Goal: Information Seeking & Learning: Find specific fact

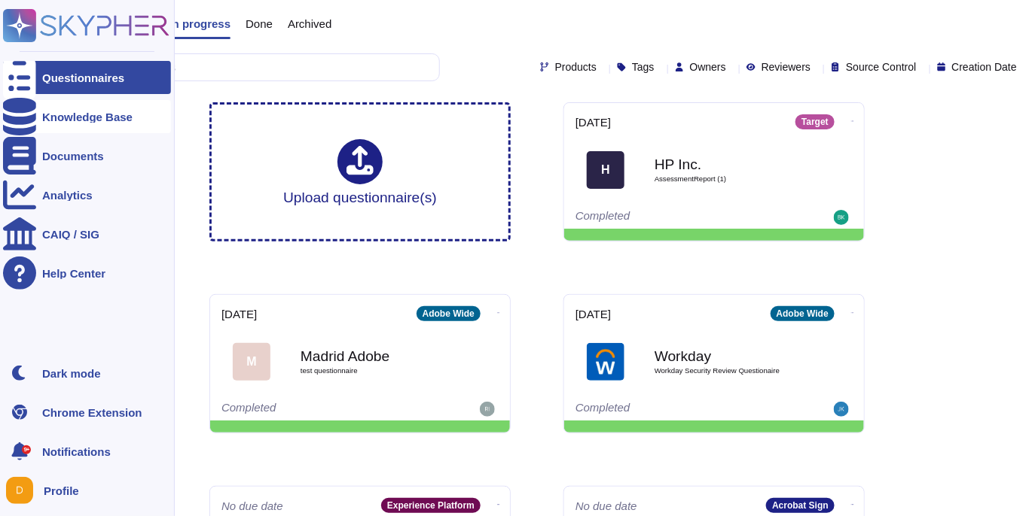
click at [14, 123] on div at bounding box center [19, 116] width 33 height 33
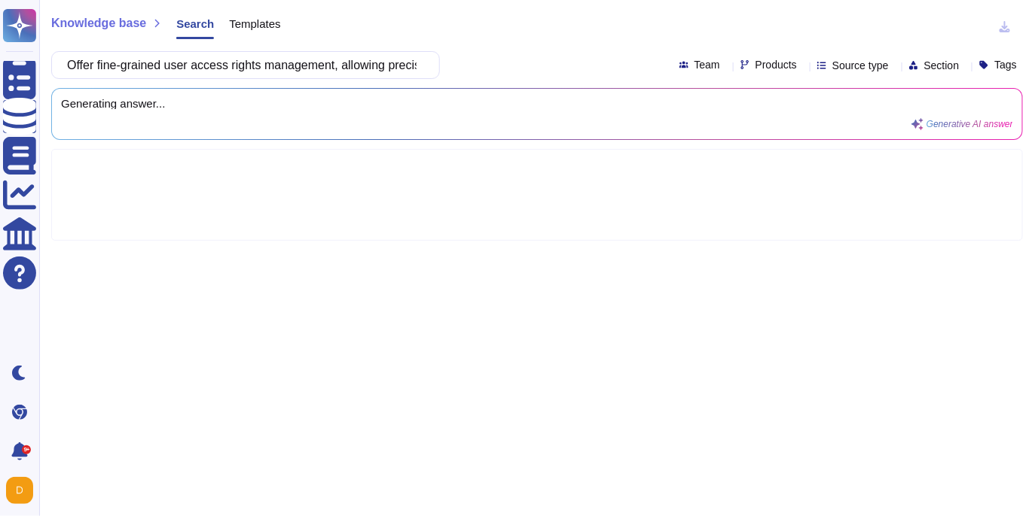
click at [446, 157] on div at bounding box center [536, 195] width 971 height 92
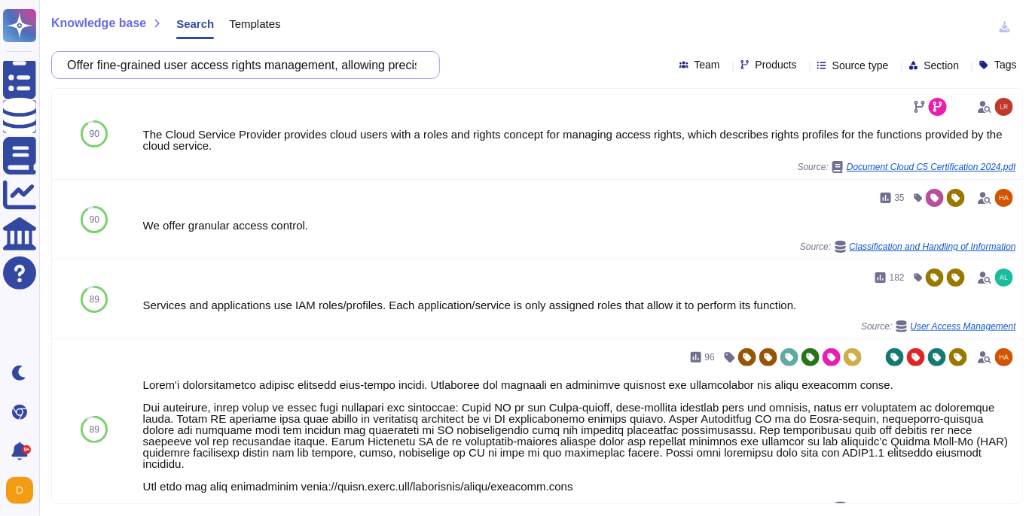
click at [245, 59] on input "Offer fine-grained user access rights management, allowing precise definition o…" at bounding box center [241, 65] width 364 height 26
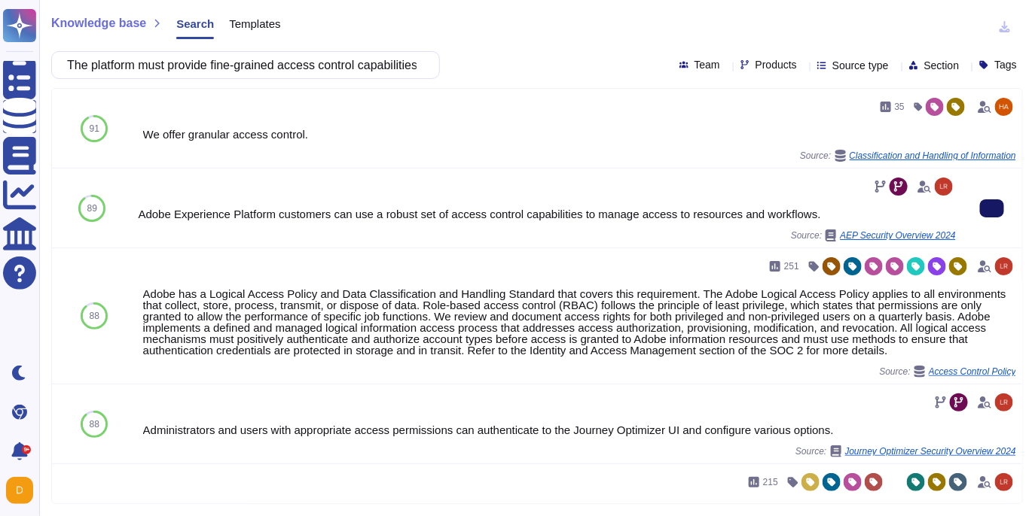
click at [1003, 206] on button at bounding box center [992, 209] width 24 height 18
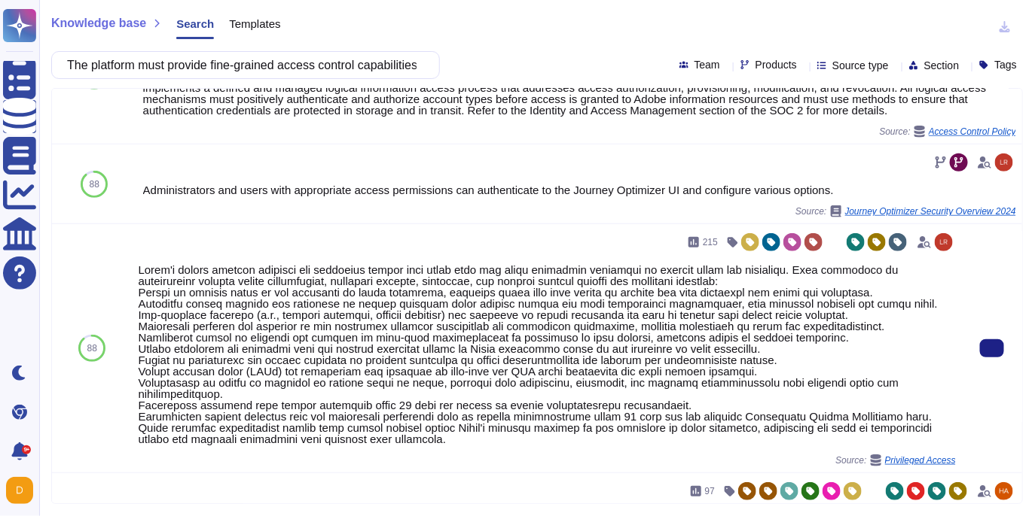
scroll to position [255, 0]
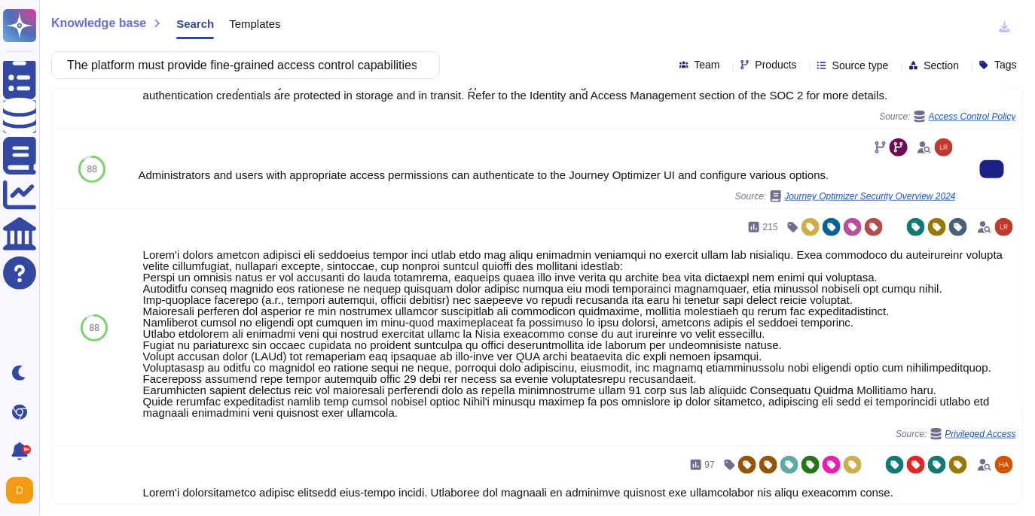
scroll to position [0, 0]
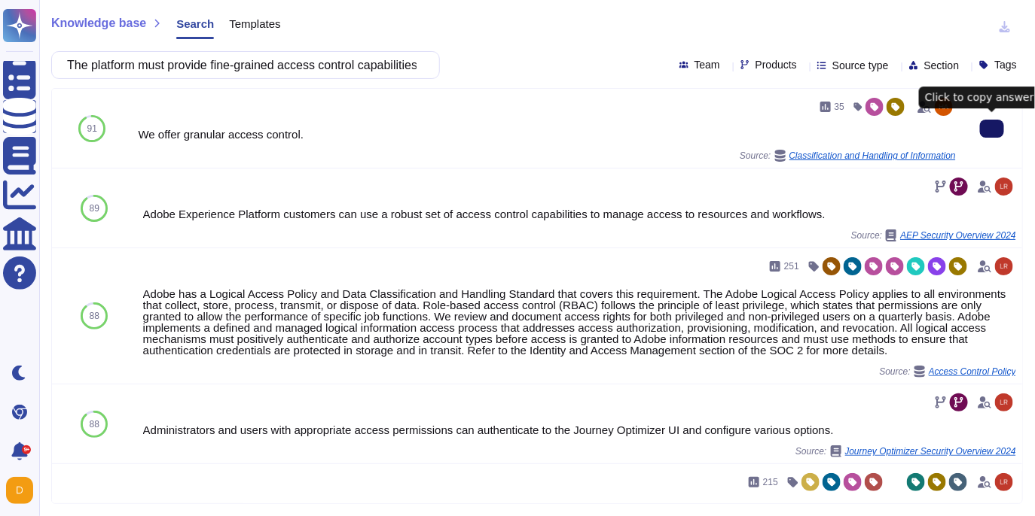
click at [992, 129] on icon at bounding box center [992, 129] width 0 height 0
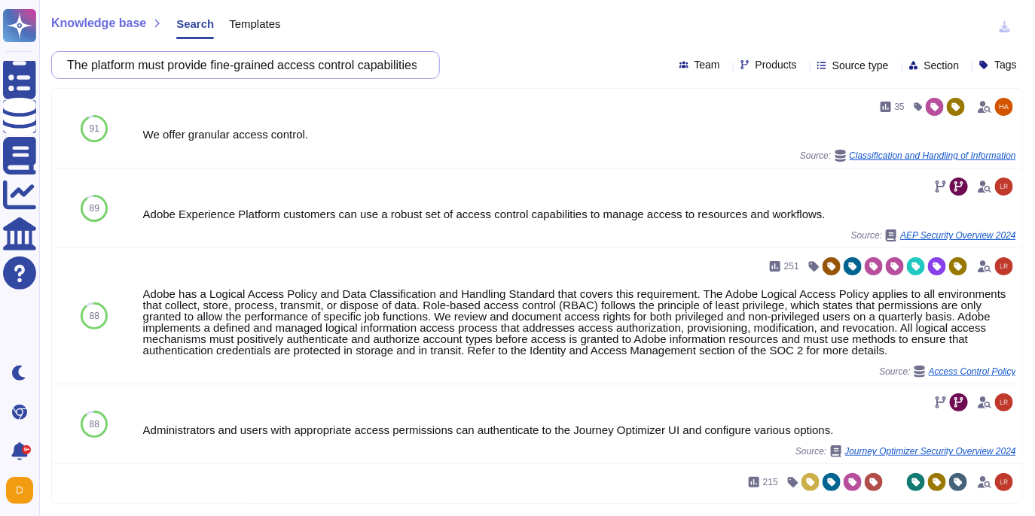
click at [274, 66] on input "The platform must provide fine-grained access control capabilities that allow a…" at bounding box center [241, 65] width 364 height 26
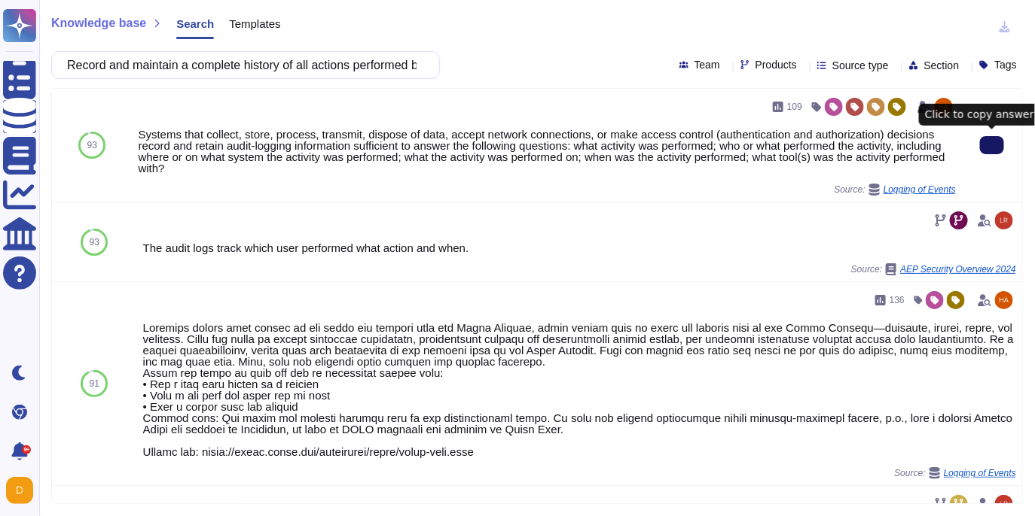
click at [980, 148] on button at bounding box center [992, 145] width 24 height 18
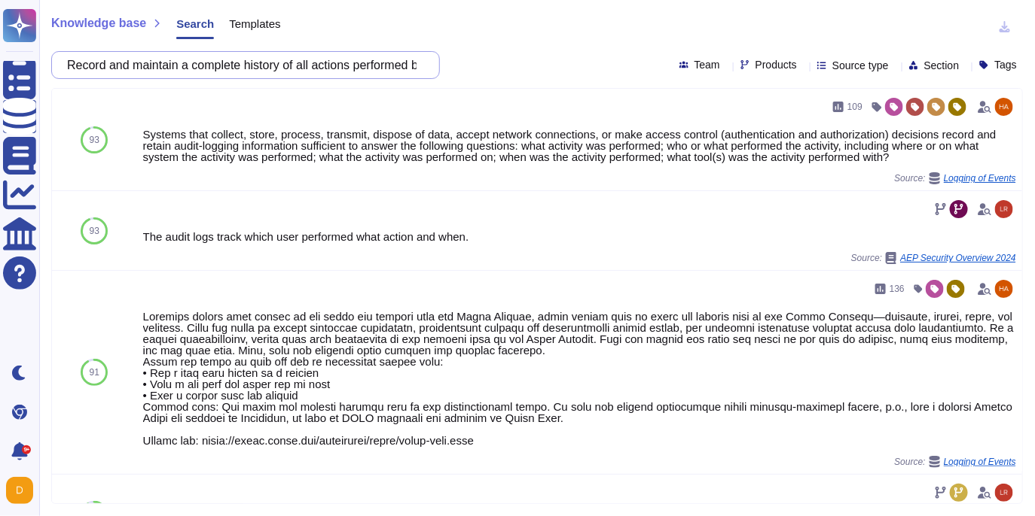
click at [275, 62] on input "Record and maintain a complete history of all actions performed by users within…" at bounding box center [241, 65] width 364 height 26
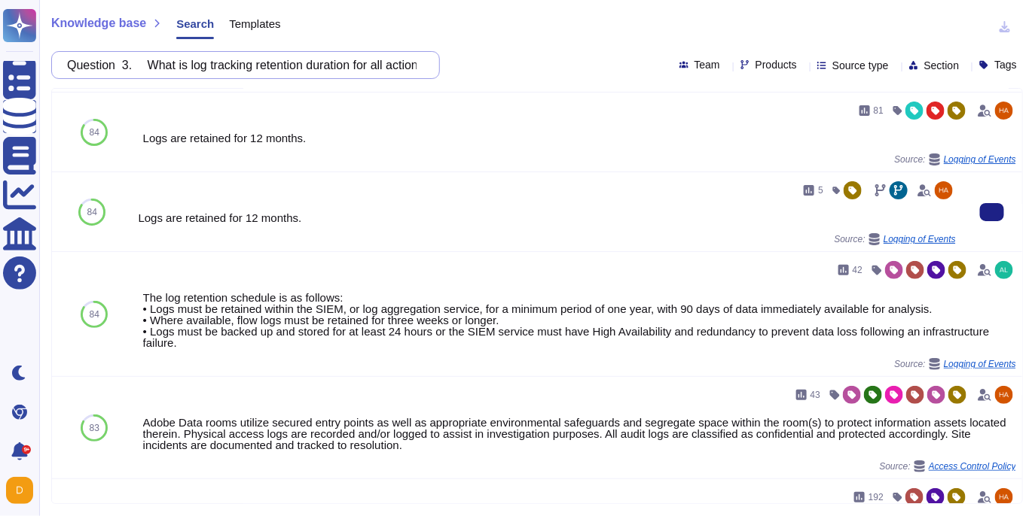
scroll to position [77, 0]
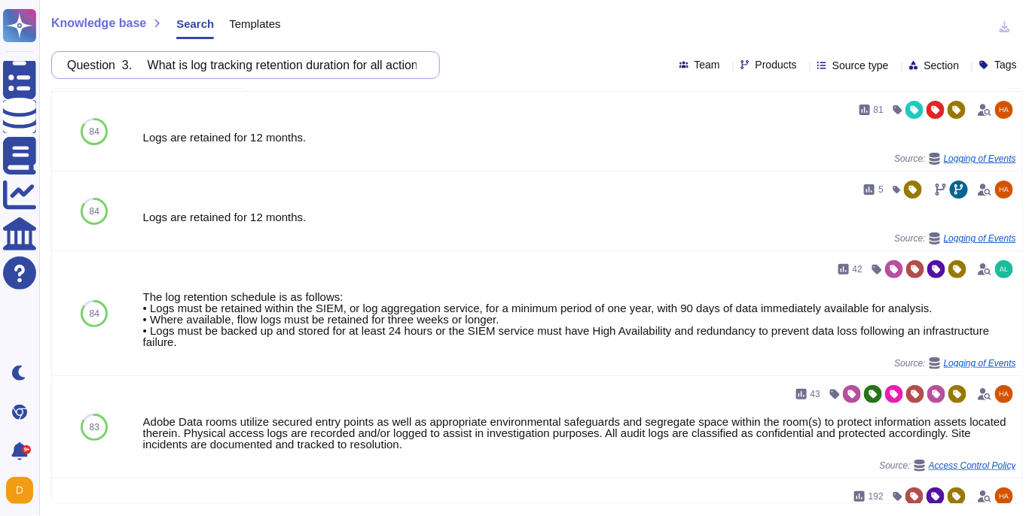
click at [262, 66] on input "Question 3. What is log tracking retention duration for all actions made by pla…" at bounding box center [241, 65] width 364 height 26
click at [216, 64] on input "Question 3. What is log tracking retention duration for all actions made by pla…" at bounding box center [241, 65] width 364 height 26
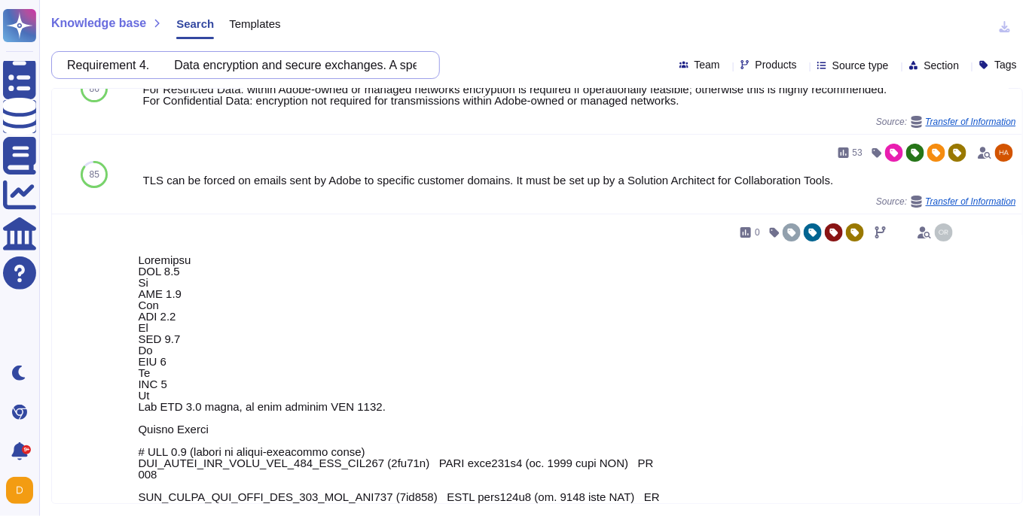
scroll to position [0, 0]
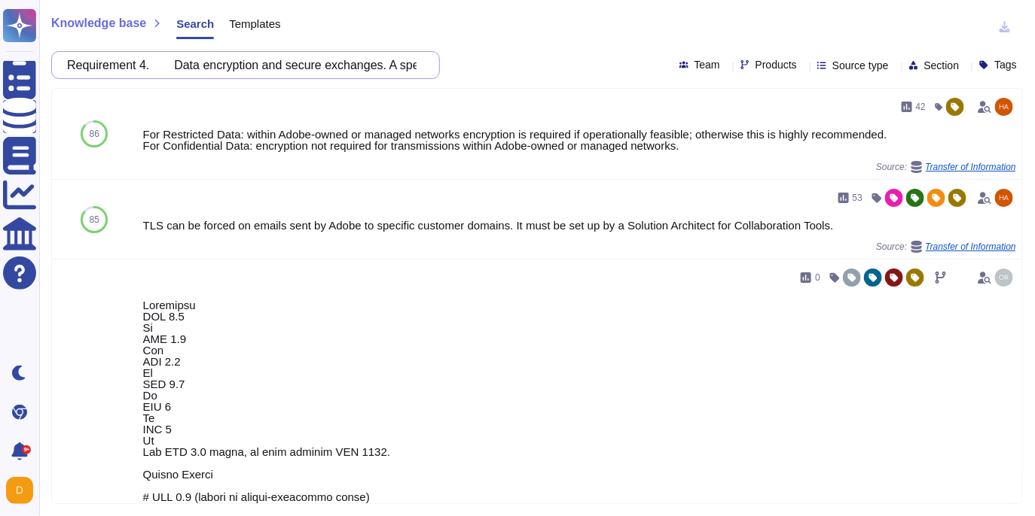
click at [285, 59] on input "Requirement 4. Data encryption and secure exchanges. A specific encryption modu…" at bounding box center [241, 65] width 364 height 26
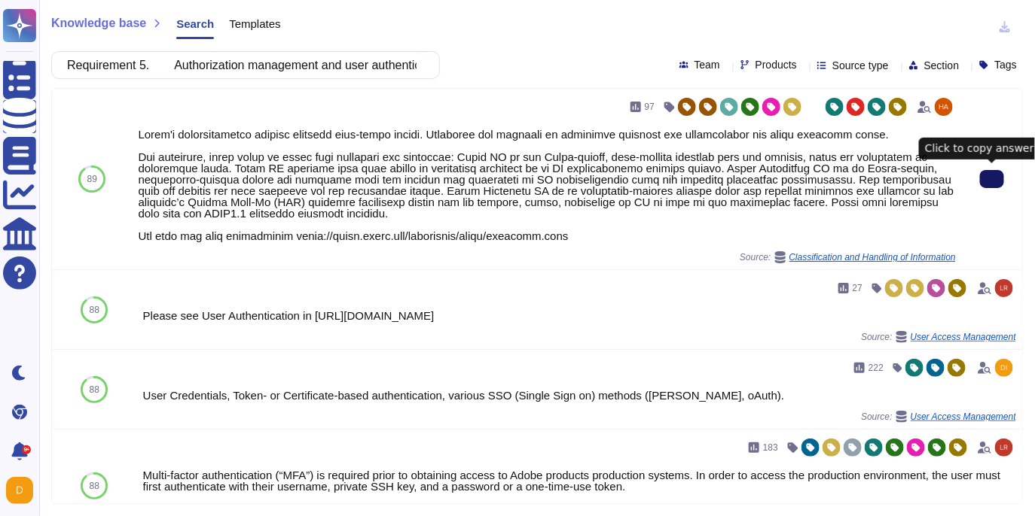
click at [1001, 176] on button at bounding box center [992, 179] width 24 height 18
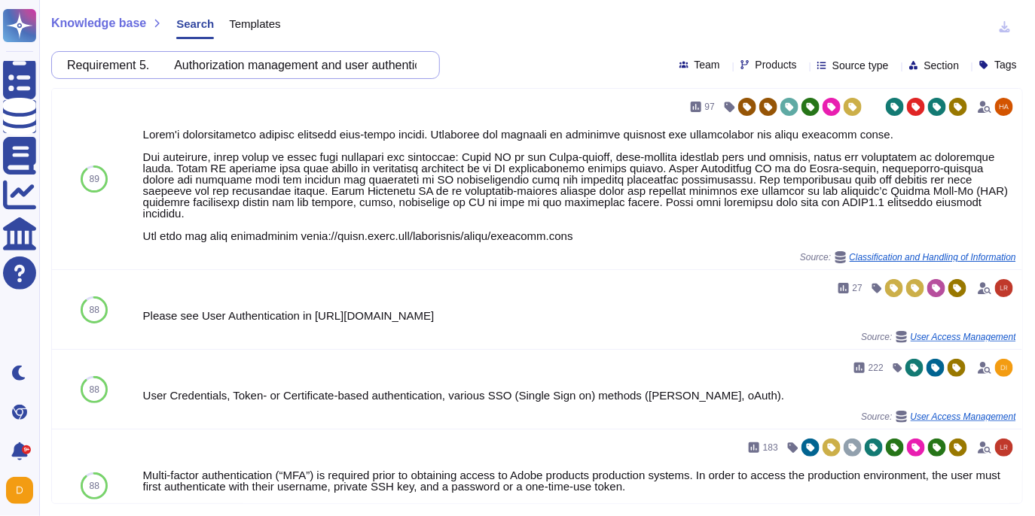
click at [369, 60] on input "Requirement 5. Authorization management and user authentication (access control…" at bounding box center [241, 65] width 364 height 26
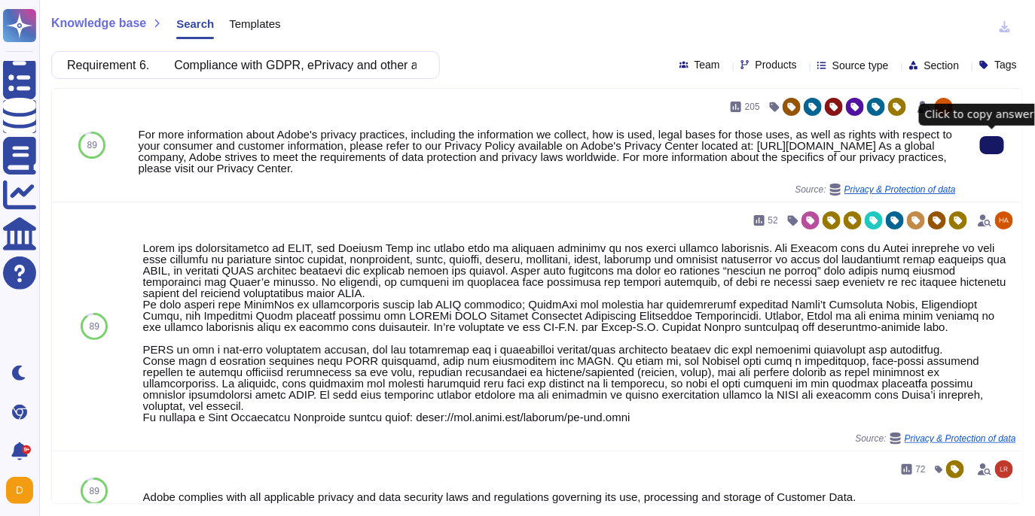
click at [1001, 148] on button at bounding box center [992, 145] width 24 height 18
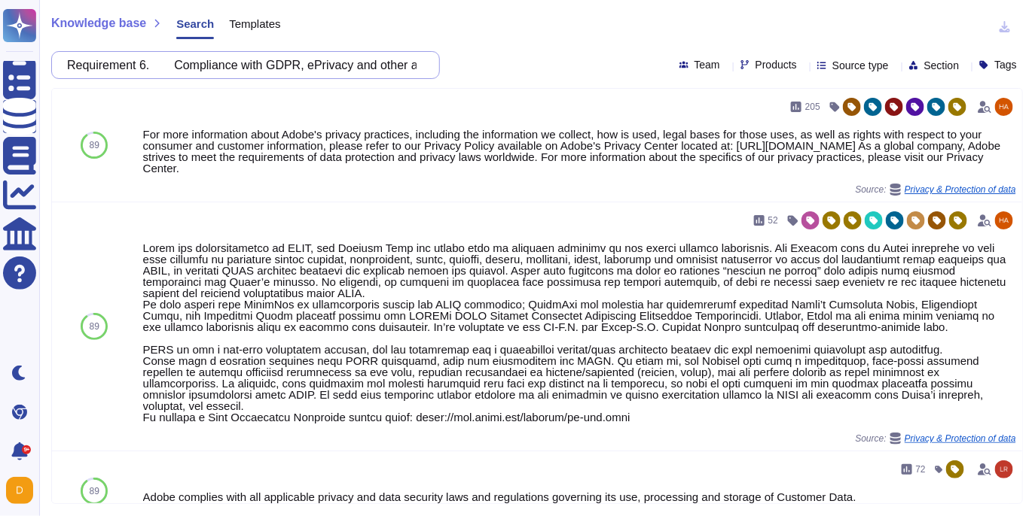
click at [341, 72] on input "Requirement 6. Compliance with GDPR, ePrivacy and other applicable laws" at bounding box center [241, 65] width 364 height 26
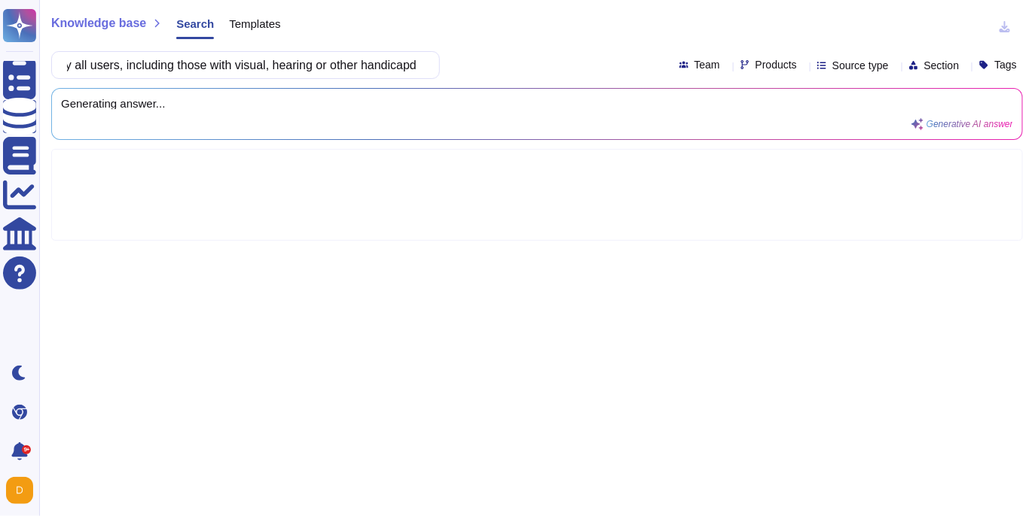
scroll to position [0, 760]
type input "Requirement 7. The solution must comply with current accessibility standards, e…"
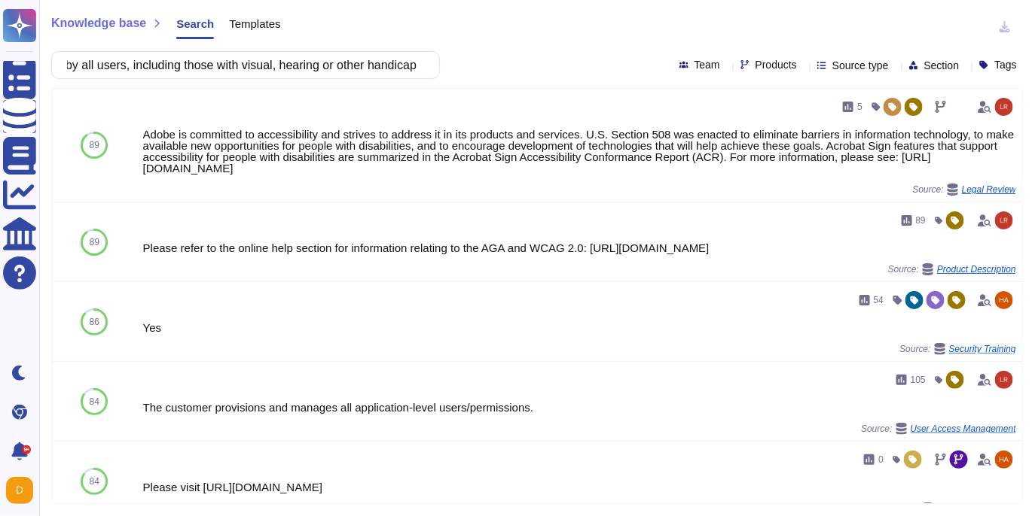
scroll to position [0, 0]
click at [281, 68] on input "Requirement 7. The solution must comply with current accessibility standards, e…" at bounding box center [241, 65] width 364 height 26
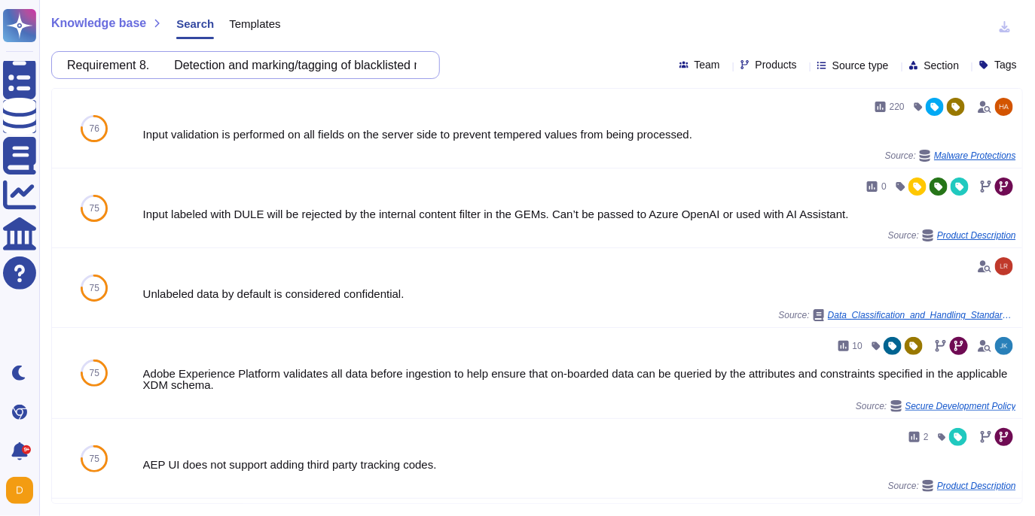
click at [237, 71] on input "Requirement 8. Detection and marking/tagging of blacklisted numbers/addresses a…" at bounding box center [241, 65] width 364 height 26
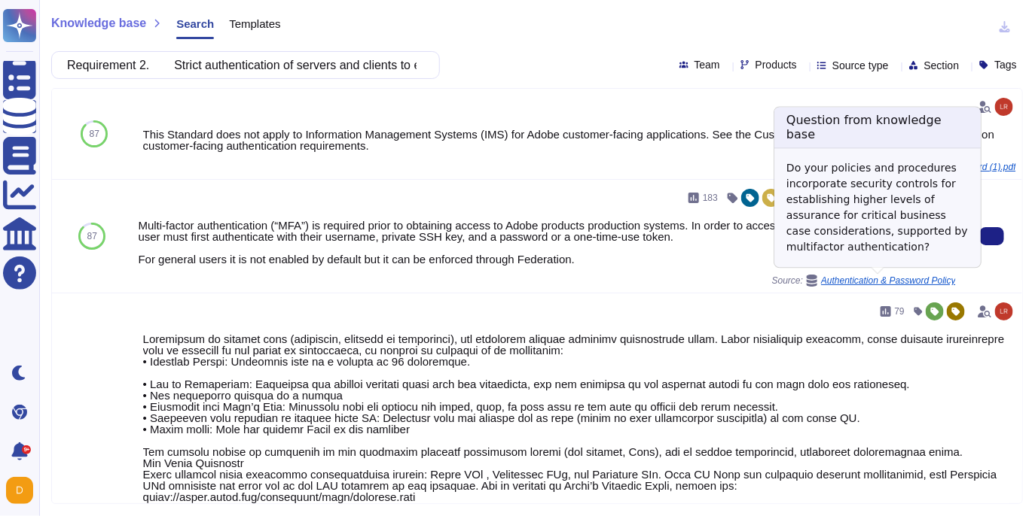
click at [877, 280] on span "Authentication & Password Policy" at bounding box center [888, 280] width 135 height 9
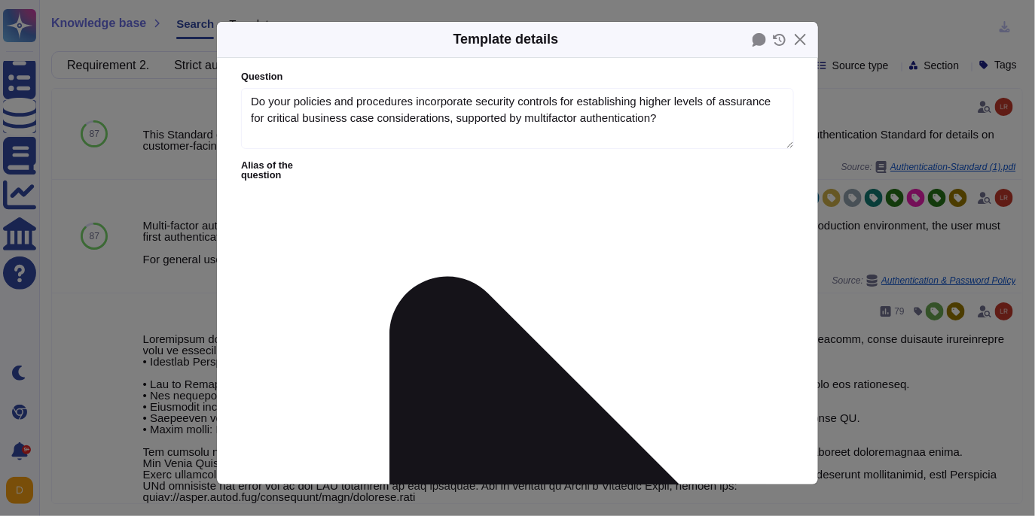
type textarea "Do your policies and procedures incorporate security controls for establishing …"
type textarea "Multi-factor authentication (“MFA”) is required prior to obtaining access to Ad…"
click at [803, 43] on button "Close" at bounding box center [799, 39] width 23 height 23
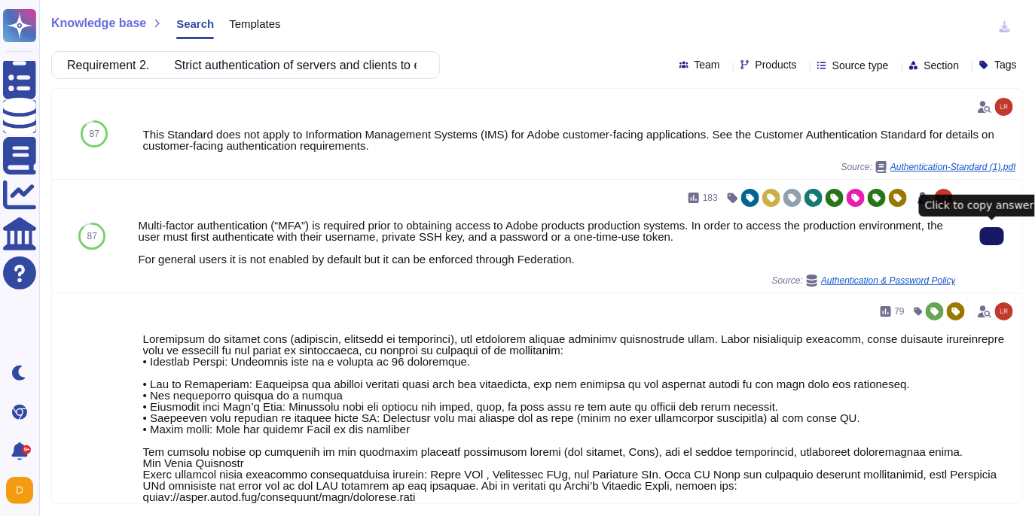
click at [983, 232] on button at bounding box center [992, 236] width 24 height 18
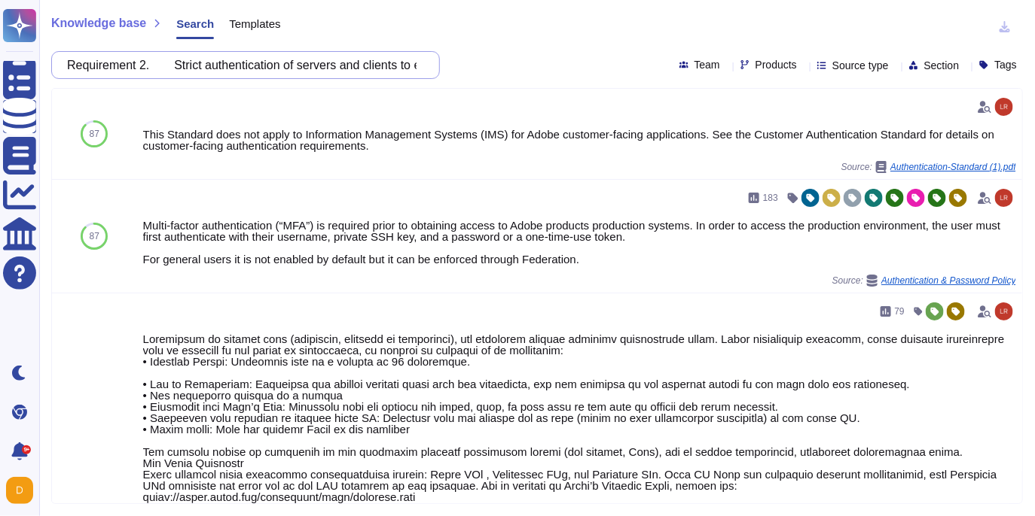
click at [358, 75] on input "Requirement 2. Strict authentication of servers and clients to ensure data conf…" at bounding box center [241, 65] width 364 height 26
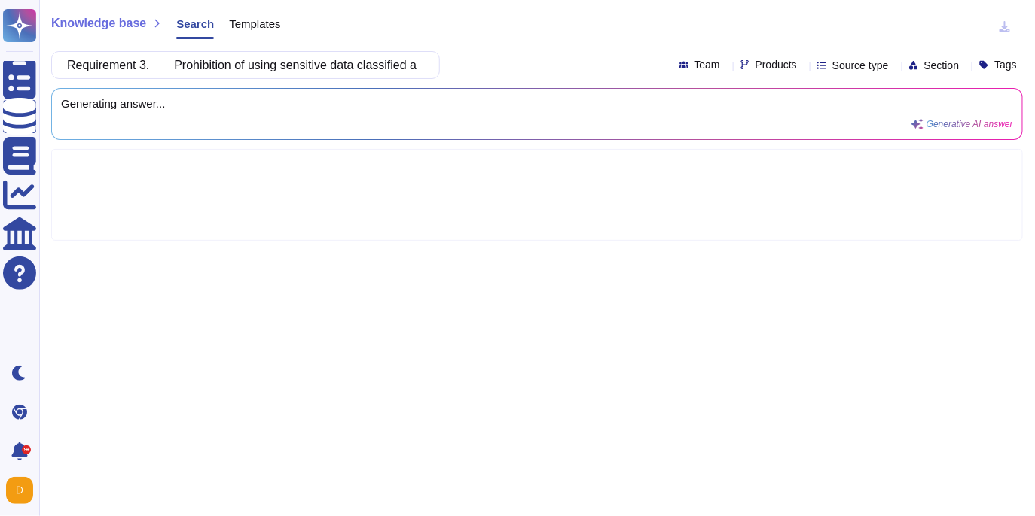
drag, startPoint x: 190, startPoint y: 66, endPoint x: 78, endPoint y: 63, distance: 112.2
click at [78, 63] on input "Requirement 3. Prohibition of using sensitive data classified as DCP5 or confid…" at bounding box center [241, 65] width 364 height 26
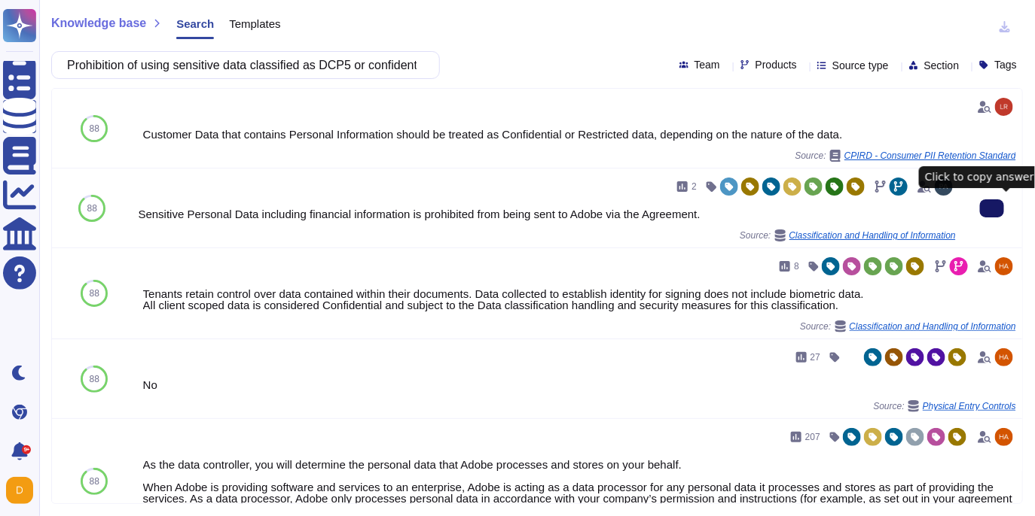
type input "Prohibition of using sensitive data classified as DCP5 or confidential."
click at [1002, 203] on button at bounding box center [992, 209] width 24 height 18
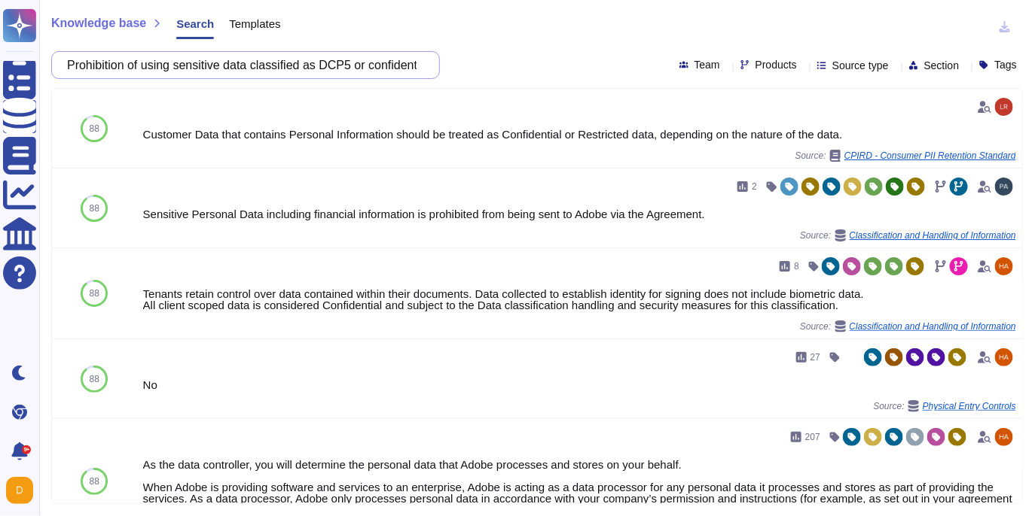
click at [312, 65] on input "Prohibition of using sensitive data classified as DCP5 or confidential." at bounding box center [241, 65] width 364 height 26
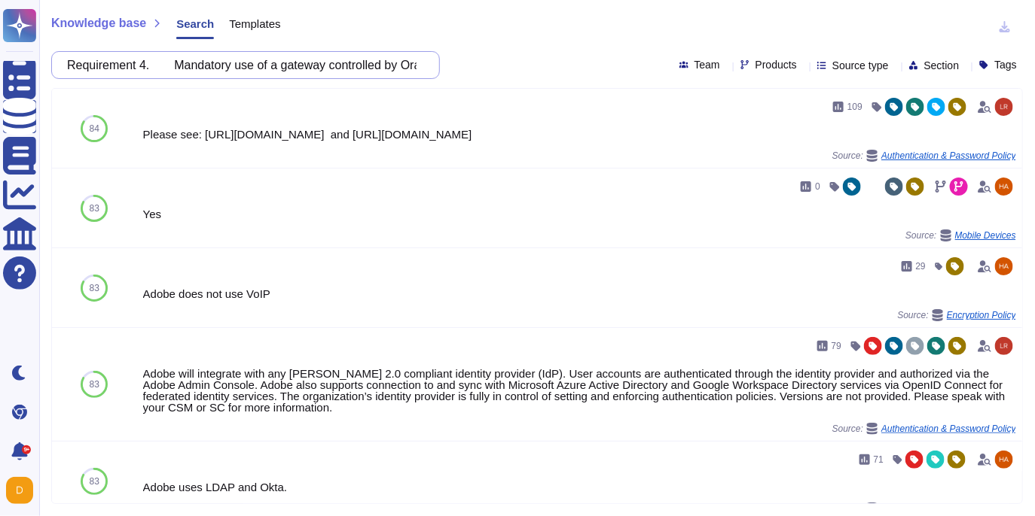
click at [289, 62] on input "Requirement 4. Mandatory use of a gateway controlled by Orange (e.g. GateApe) f…" at bounding box center [241, 65] width 364 height 26
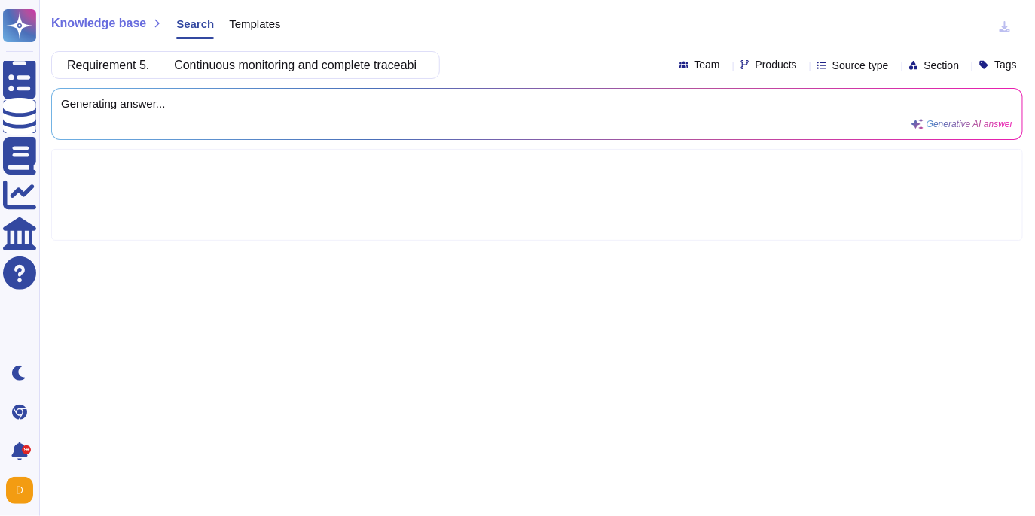
drag, startPoint x: 190, startPoint y: 63, endPoint x: 78, endPoint y: 66, distance: 112.2
click at [79, 65] on input "Requirement 5. Continuous monitoring and complete traceability of exchanges to …" at bounding box center [241, 65] width 364 height 26
type input "Continuous monitoring and complete traceability of exchanges to limit the risks…"
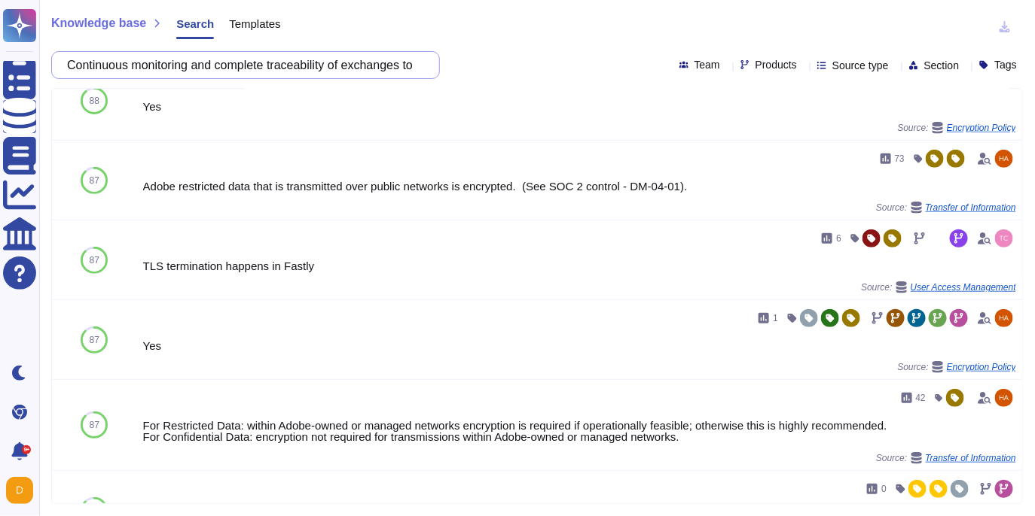
scroll to position [200, 0]
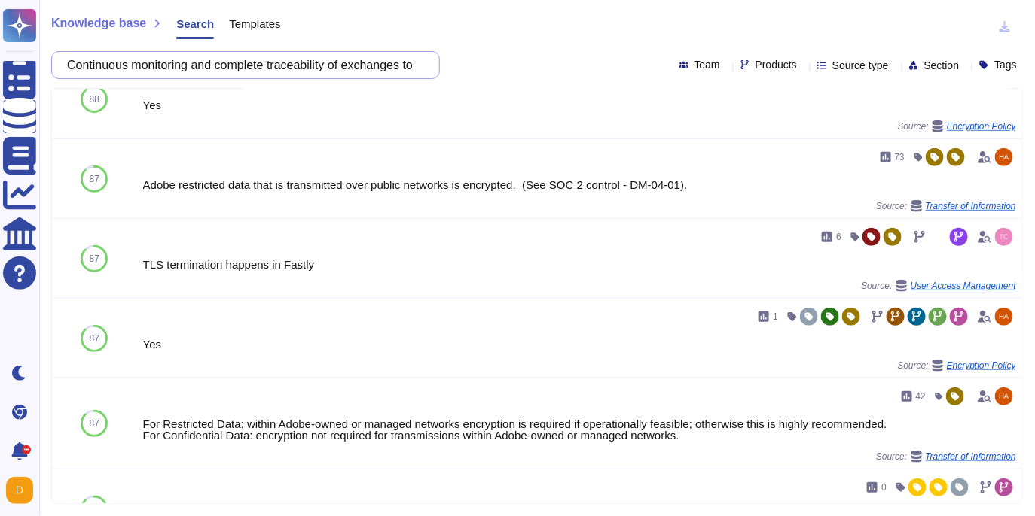
click at [330, 64] on input "Continuous monitoring and complete traceability of exchanges to limit the risks…" at bounding box center [241, 65] width 364 height 26
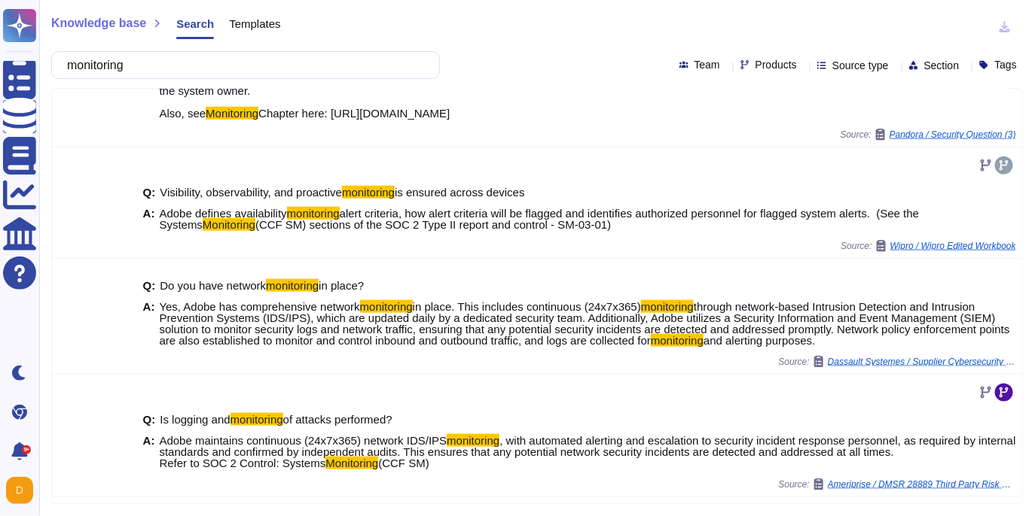
scroll to position [512, 0]
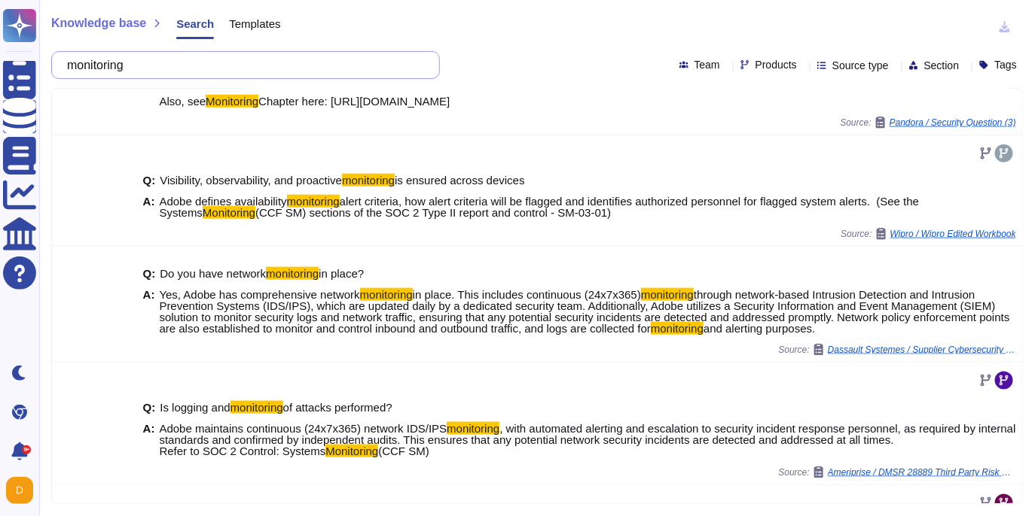
click at [247, 71] on input "monitoring" at bounding box center [241, 65] width 364 height 26
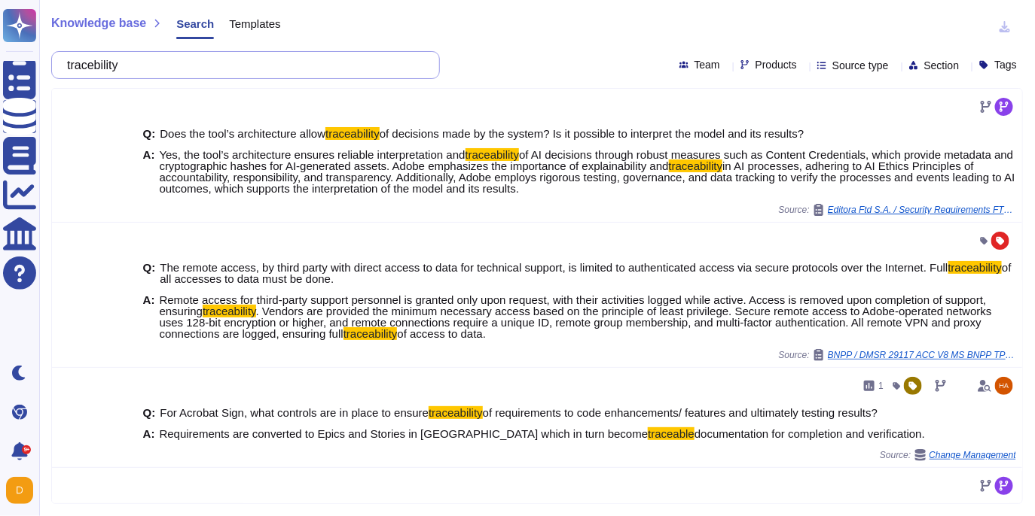
click at [110, 66] on input "tracebility" at bounding box center [241, 65] width 364 height 26
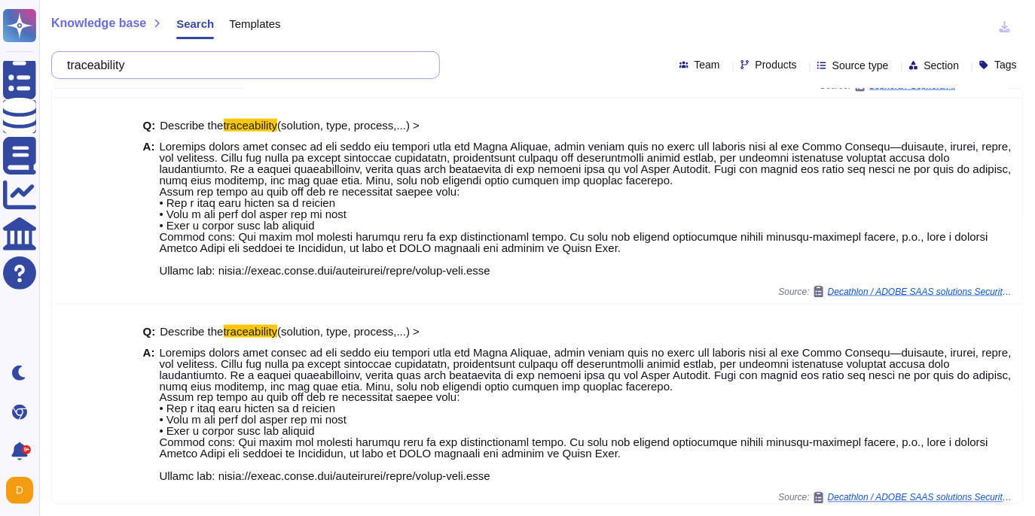
scroll to position [652, 0]
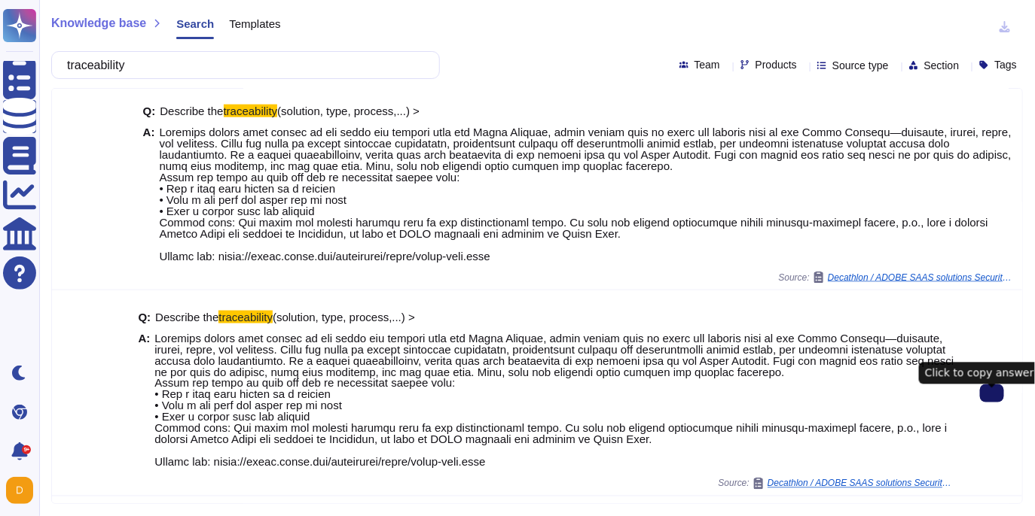
type input "traceability"
click at [1002, 403] on button at bounding box center [992, 394] width 24 height 18
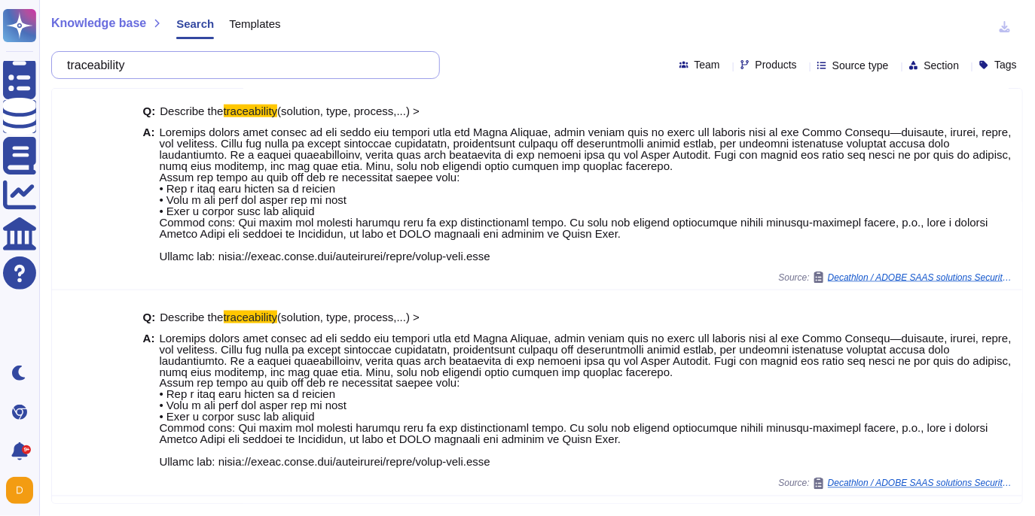
click at [232, 59] on input "traceability" at bounding box center [241, 65] width 364 height 26
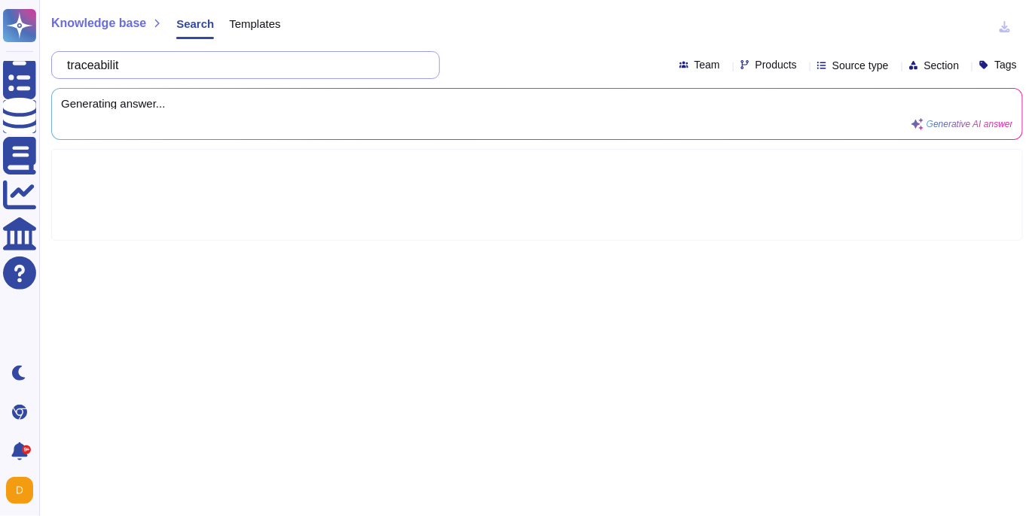
paste input "Requirement 6. Integration of security requirements at all production/solution …"
drag, startPoint x: 223, startPoint y: 67, endPoint x: 85, endPoint y: 63, distance: 137.8
click at [87, 63] on input "traceabilitRequirement 6. Integration of security requirements at all productio…" at bounding box center [241, 65] width 364 height 26
drag, startPoint x: 108, startPoint y: 69, endPoint x: 51, endPoint y: 69, distance: 56.5
click at [51, 69] on div "t Integration of security requirements at all production/solution lifecycle sta…" at bounding box center [245, 65] width 389 height 28
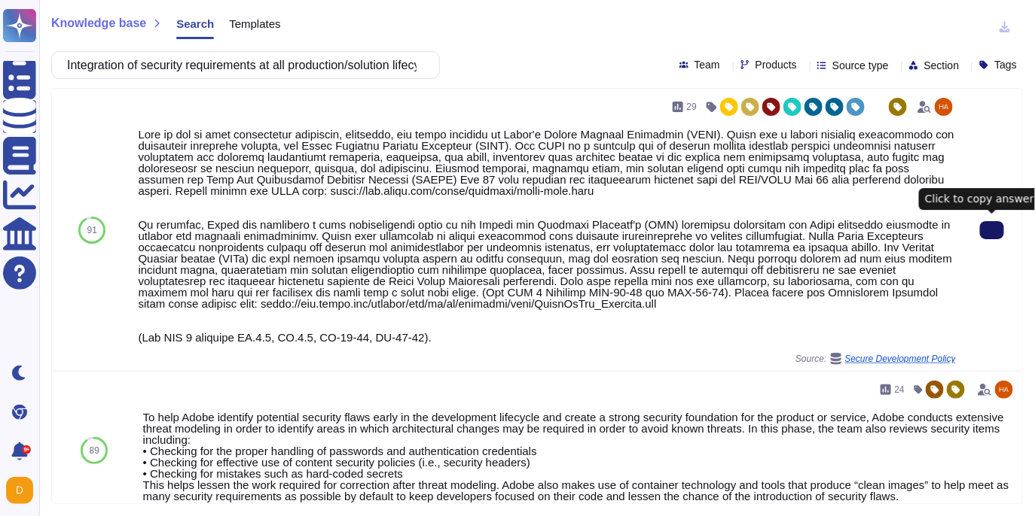
type input "Integration of security requirements at all production/solution lifecycle stage…"
click at [980, 230] on button at bounding box center [992, 230] width 24 height 18
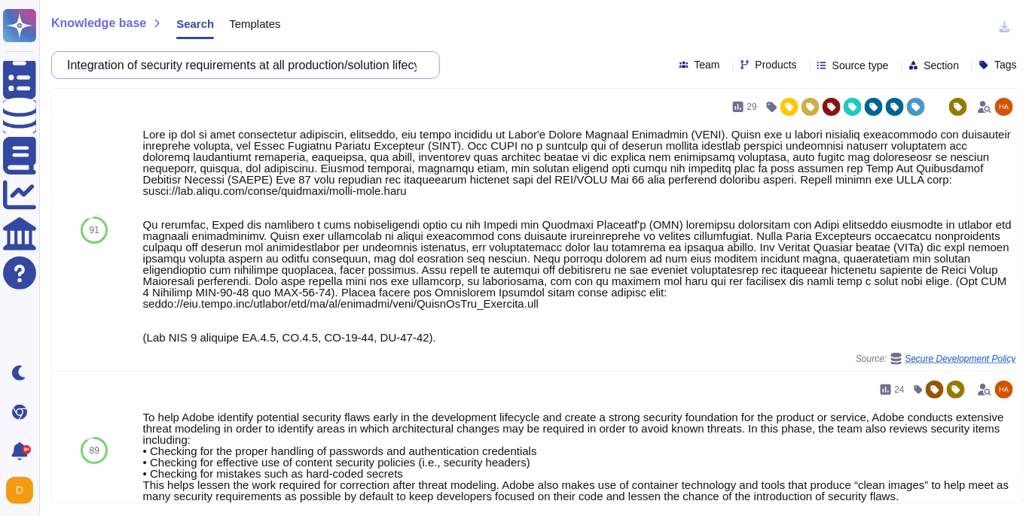
click at [276, 69] on input "Integration of security requirements at all production/solution lifecycle stage…" at bounding box center [241, 65] width 364 height 26
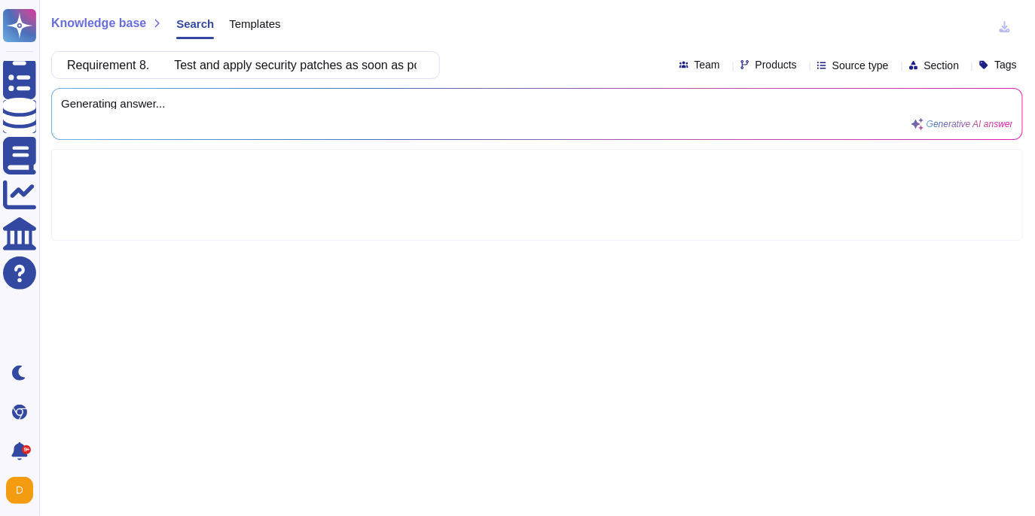
drag, startPoint x: 190, startPoint y: 66, endPoint x: 43, endPoint y: 64, distance: 147.6
click at [44, 64] on div "Knowledge base Search Templates Requirement 8. Test and apply security patches …" at bounding box center [536, 258] width 995 height 516
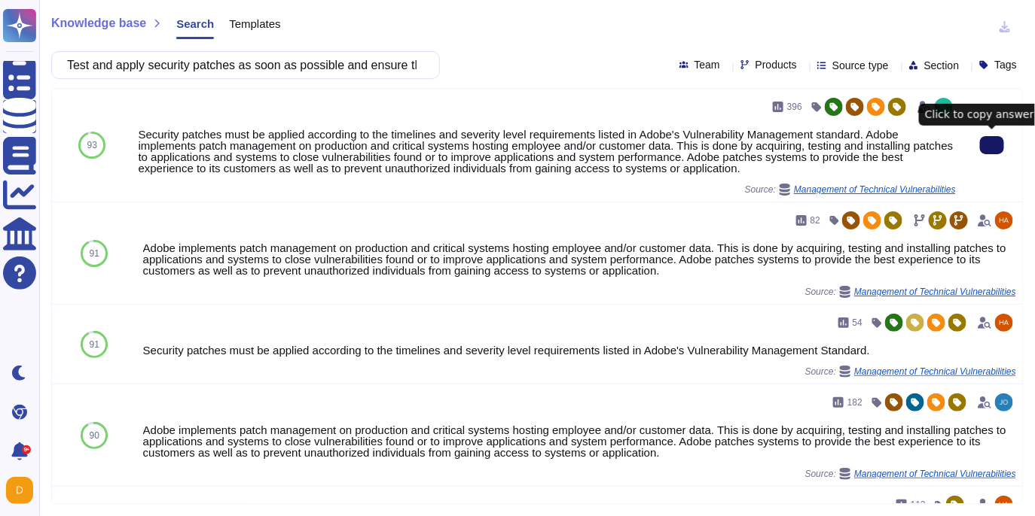
type input "Test and apply security patches as soon as possible and ensure that the securit…"
click at [982, 142] on button at bounding box center [992, 145] width 24 height 18
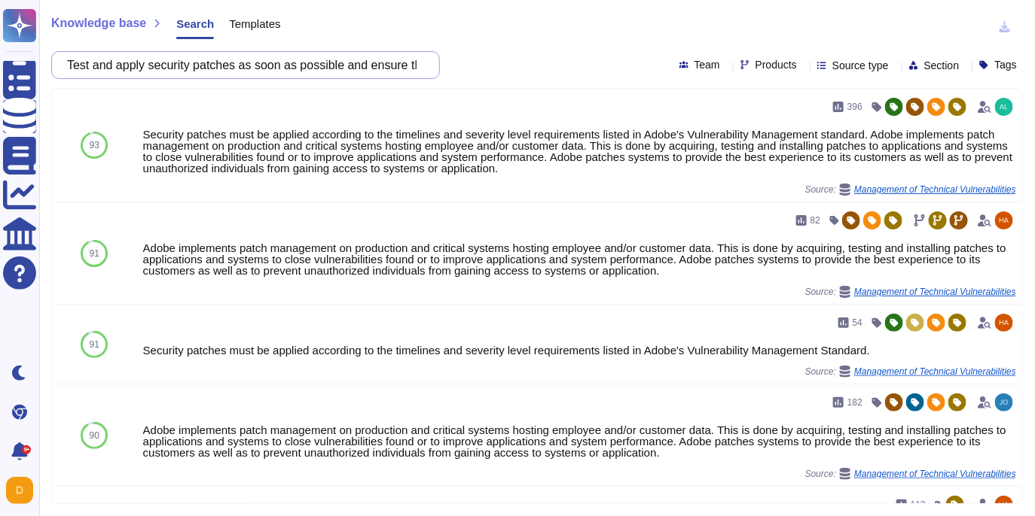
click at [365, 67] on input "Test and apply security patches as soon as possible and ensure that the securit…" at bounding box center [241, 65] width 364 height 26
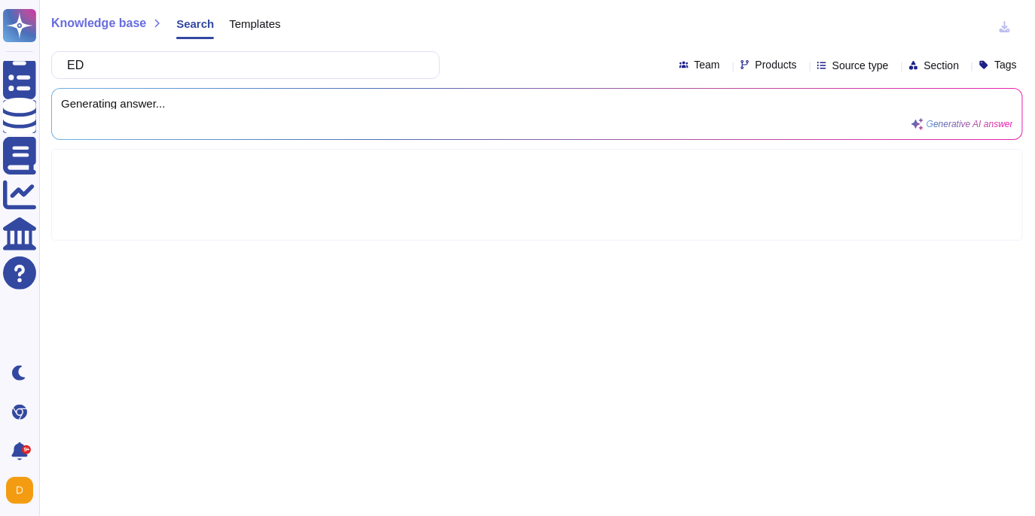
type input "E"
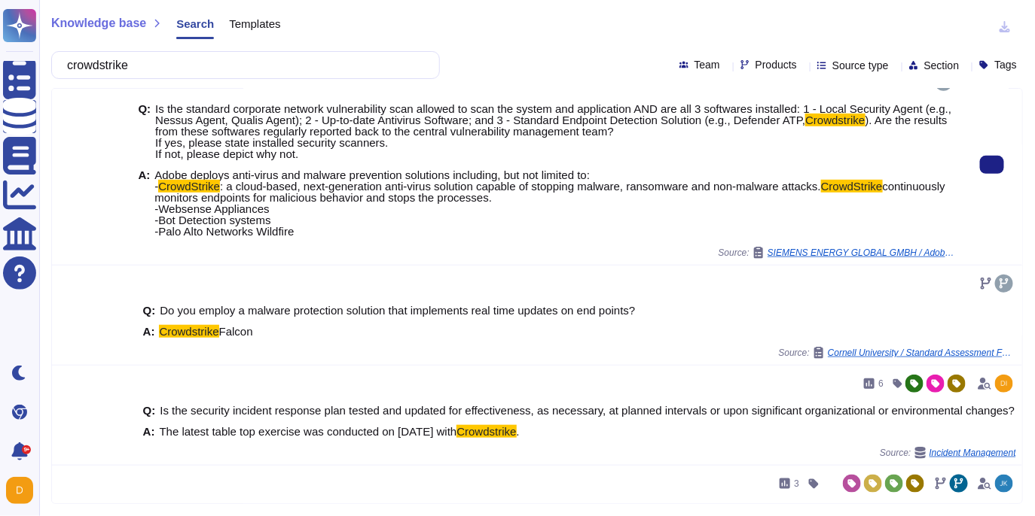
scroll to position [353, 0]
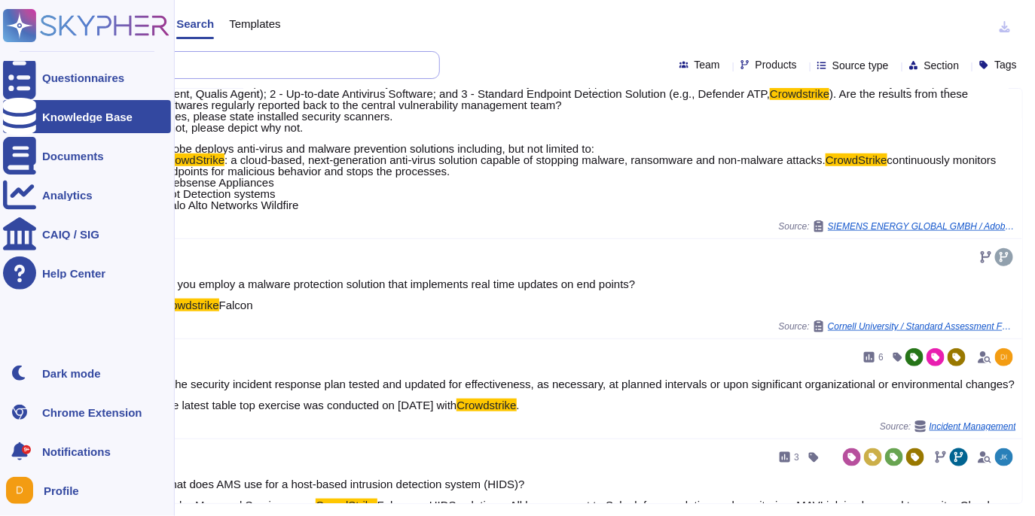
drag, startPoint x: 194, startPoint y: 60, endPoint x: 26, endPoint y: 59, distance: 168.7
click at [26, 59] on div "Questionnaires Knowledge Base Documents Analytics CAIQ / SIG Help Center Dark m…" at bounding box center [517, 258] width 1035 height 516
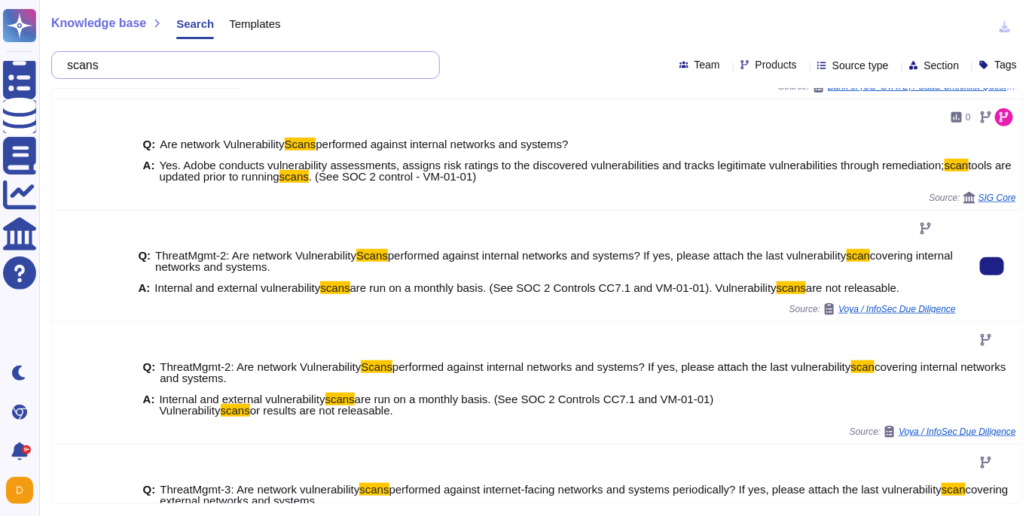
scroll to position [29, 0]
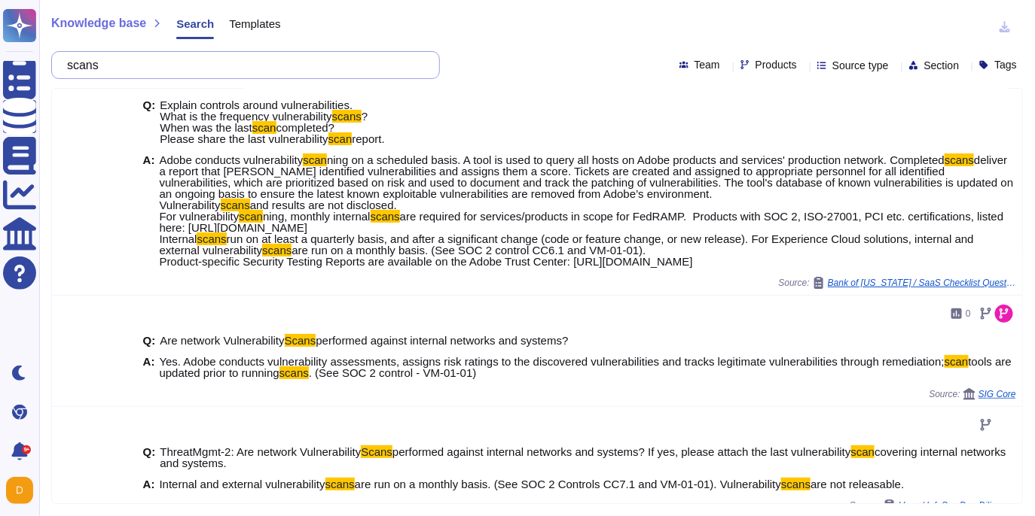
drag, startPoint x: 169, startPoint y: 63, endPoint x: 53, endPoint y: 61, distance: 116.0
click at [53, 62] on div "scans" at bounding box center [245, 65] width 389 height 28
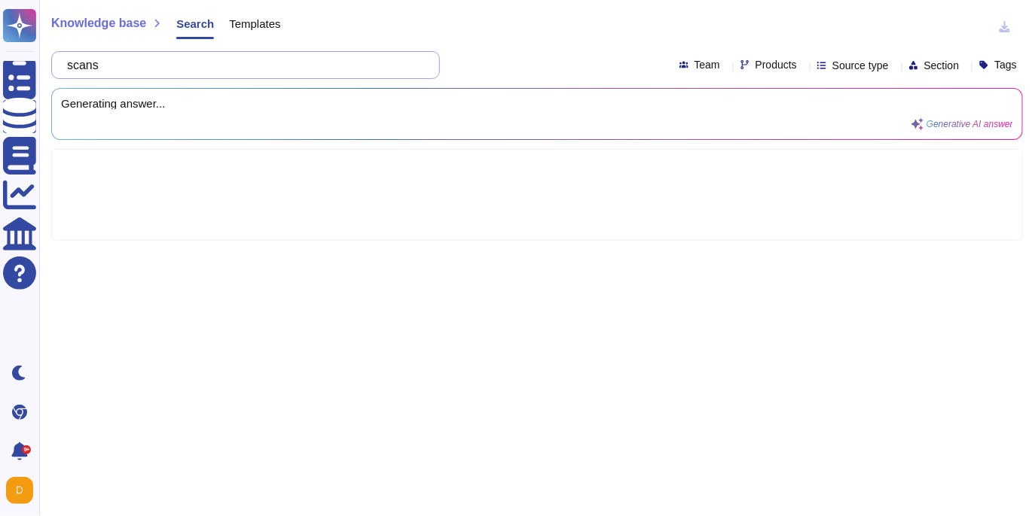
scroll to position [0, 0]
type input "threat scanning"
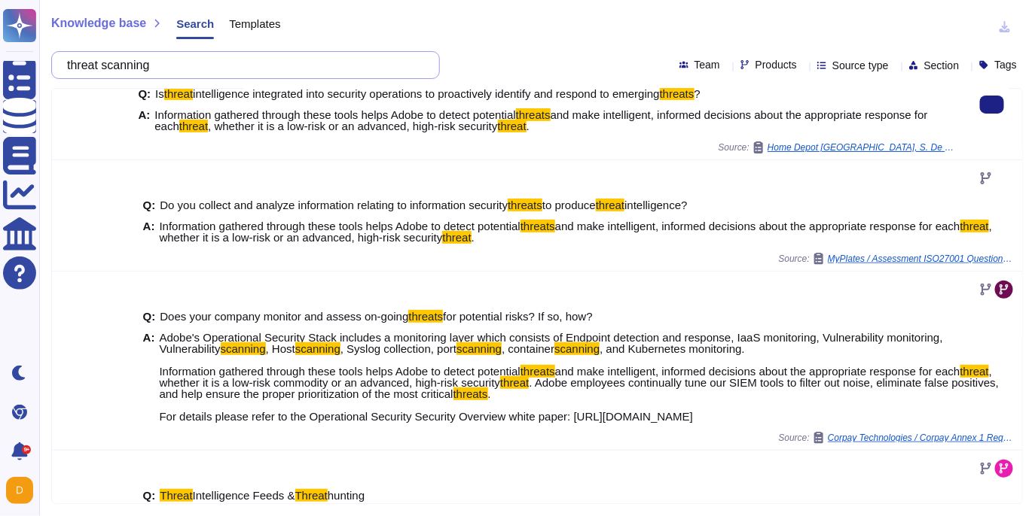
scroll to position [134, 0]
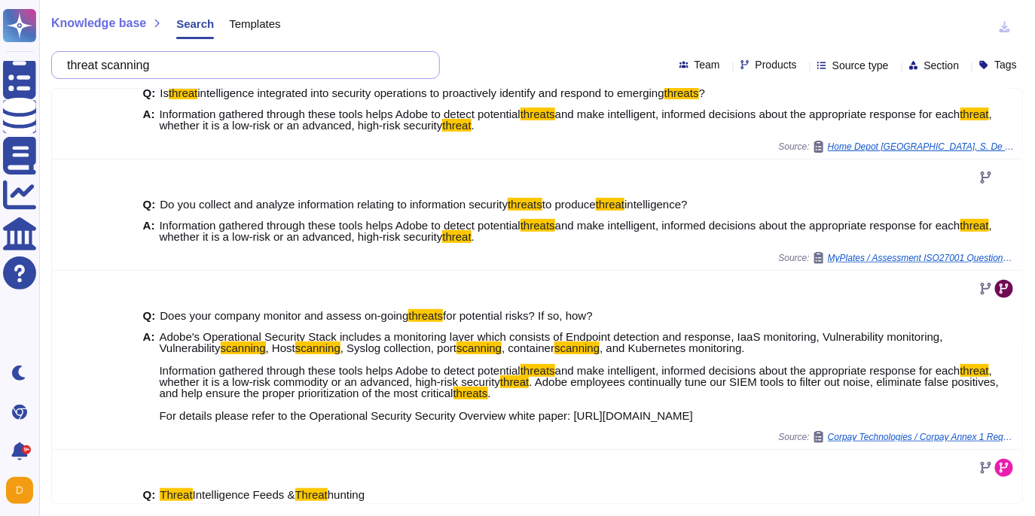
click at [196, 59] on input "threat scanning" at bounding box center [241, 65] width 364 height 26
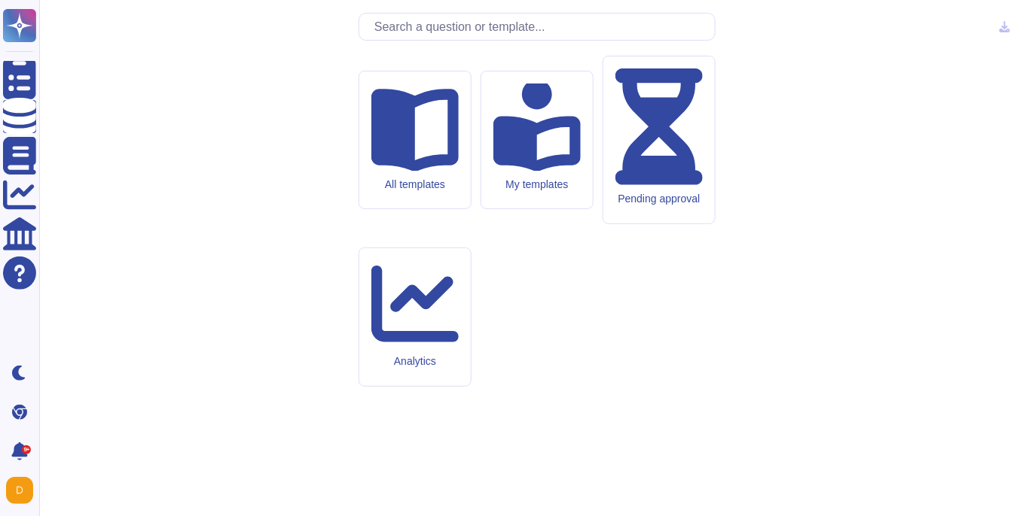
click at [500, 40] on input "text" at bounding box center [541, 27] width 348 height 26
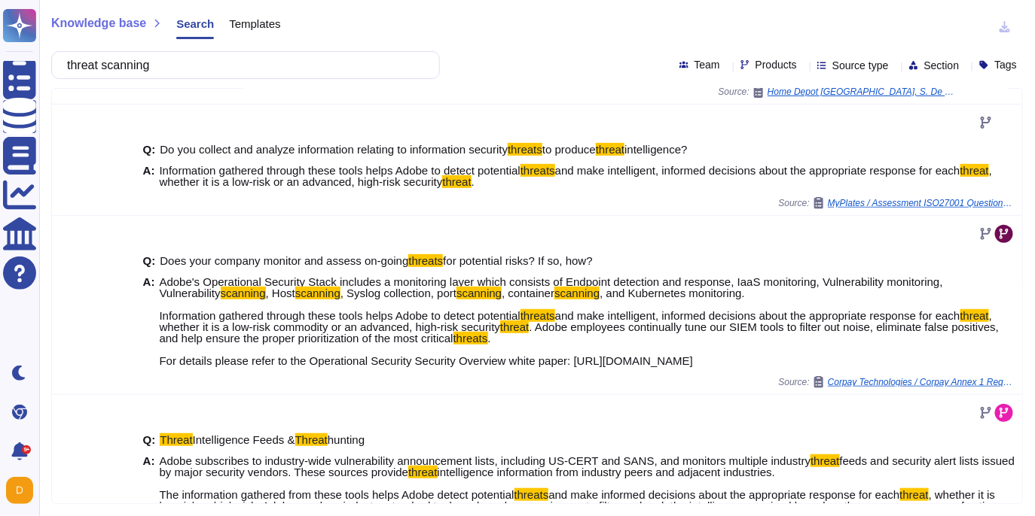
scroll to position [203, 0]
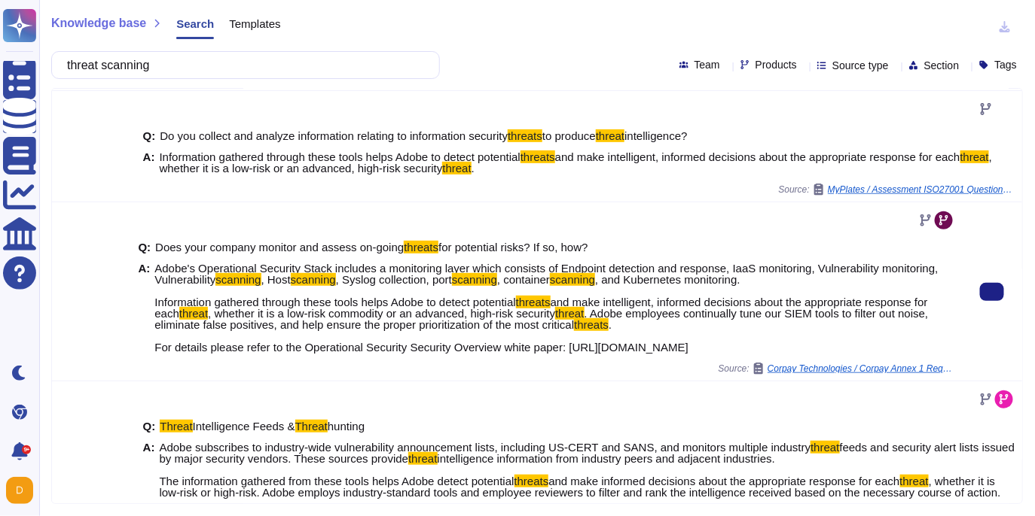
type input "threat scanning"
drag, startPoint x: 156, startPoint y: 270, endPoint x: 795, endPoint y: 367, distance: 646.6
click at [795, 363] on div "Q: Does your company monitor and assess on-going threats for potential risks? I…" at bounding box center [547, 298] width 818 height 130
click at [1004, 294] on button at bounding box center [992, 292] width 24 height 18
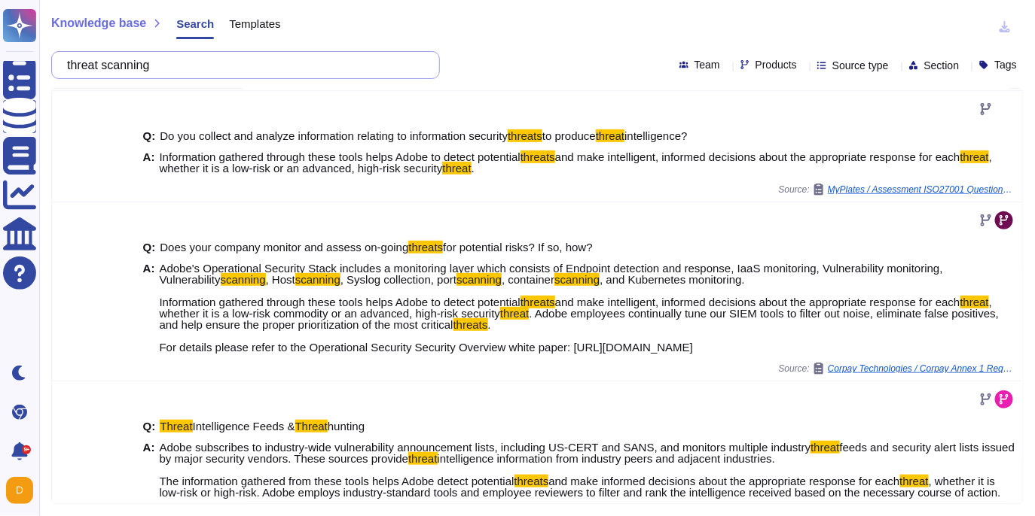
click at [230, 64] on input "threat scanning" at bounding box center [241, 65] width 364 height 26
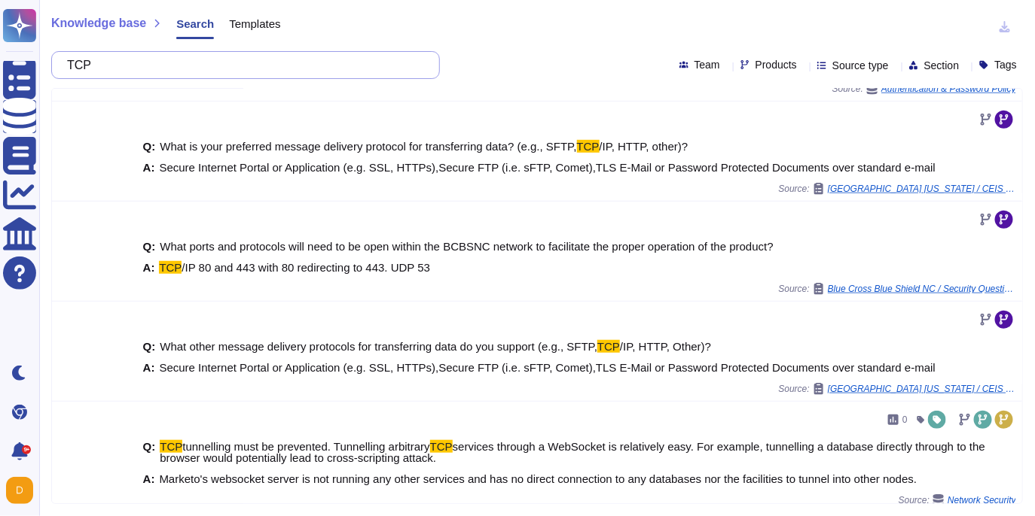
scroll to position [0, 0]
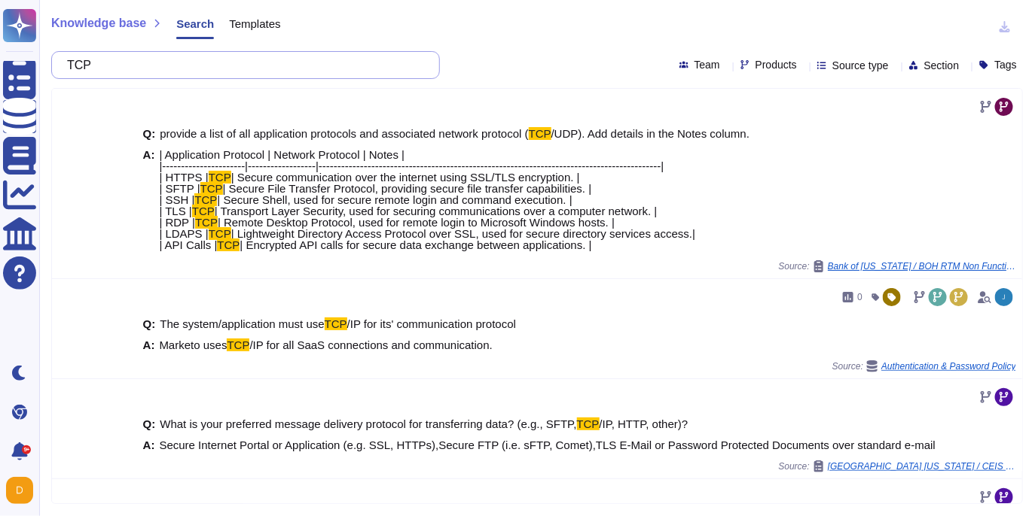
drag, startPoint x: 227, startPoint y: 66, endPoint x: 50, endPoint y: 61, distance: 177.8
click at [48, 62] on div "Knowledge base Search Templates TCP Team Products Source type Section Tags Q: p…" at bounding box center [536, 258] width 995 height 516
click at [148, 56] on input "TCP" at bounding box center [241, 65] width 364 height 26
click at [170, 61] on input "TCP" at bounding box center [241, 65] width 364 height 26
type input "TCP"
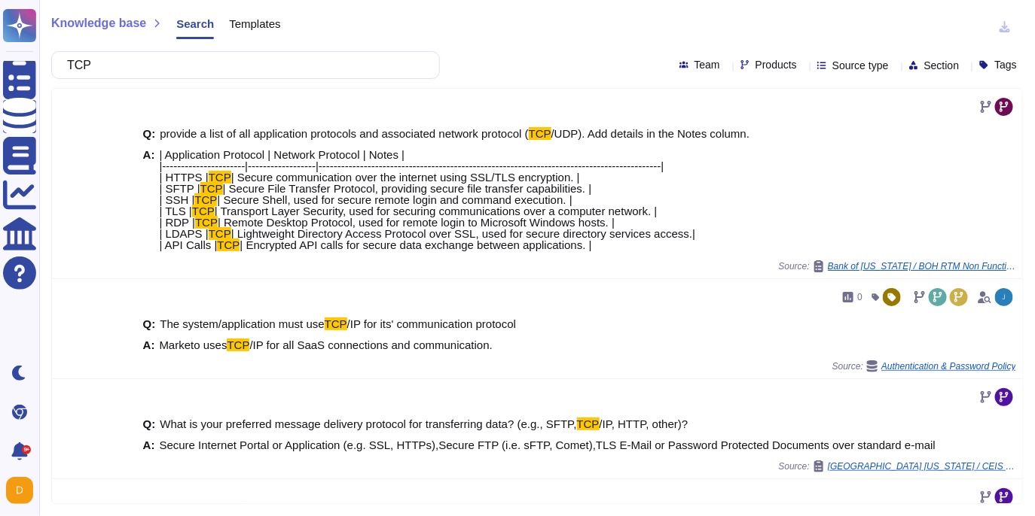
click at [740, 71] on div "Products" at bounding box center [771, 65] width 62 height 12
click at [755, 61] on span "Products" at bounding box center [775, 64] width 41 height 11
type input "a"
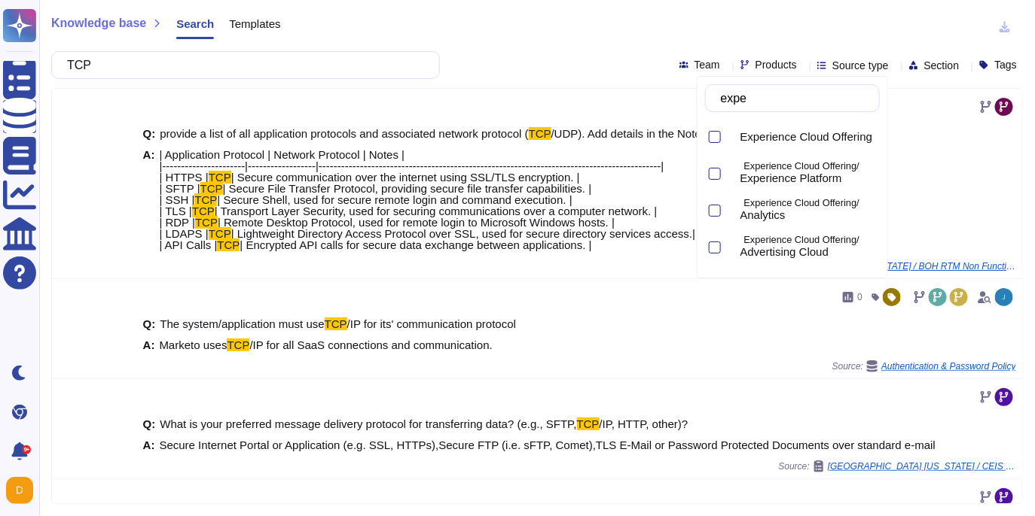
type input "exper"
click at [808, 172] on span "Experience Platform" at bounding box center [791, 179] width 102 height 14
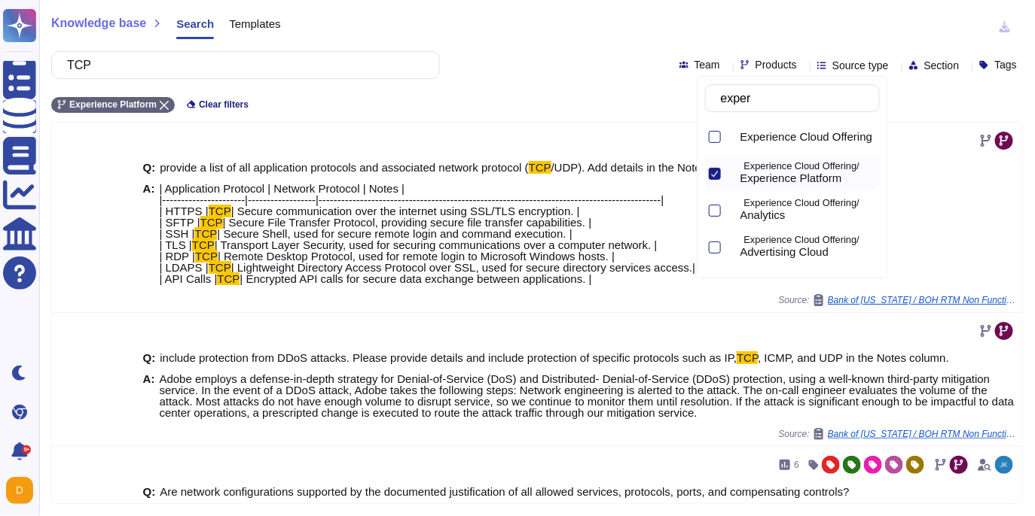
click at [460, 73] on div "TCP Team Products Source type Section Tags" at bounding box center [536, 65] width 971 height 28
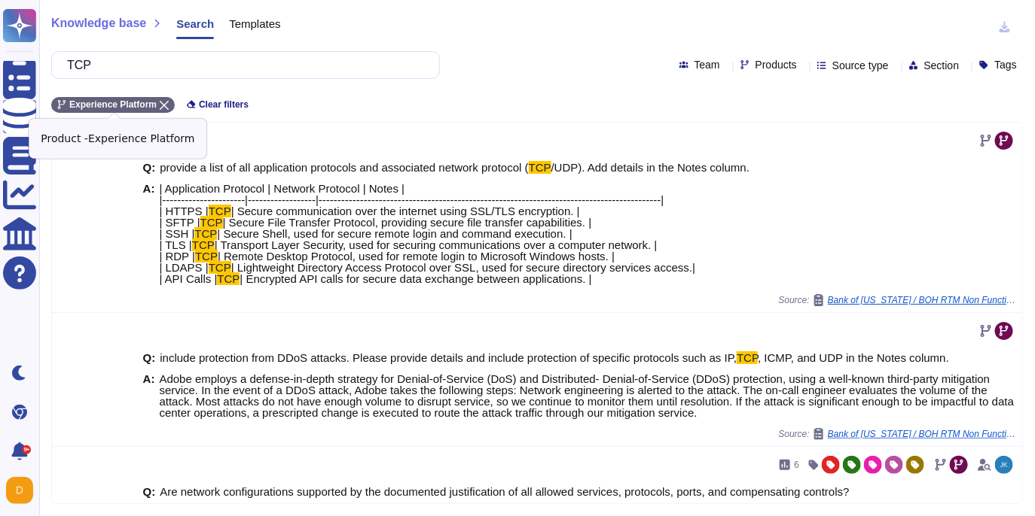
click at [165, 101] on icon at bounding box center [164, 105] width 9 height 9
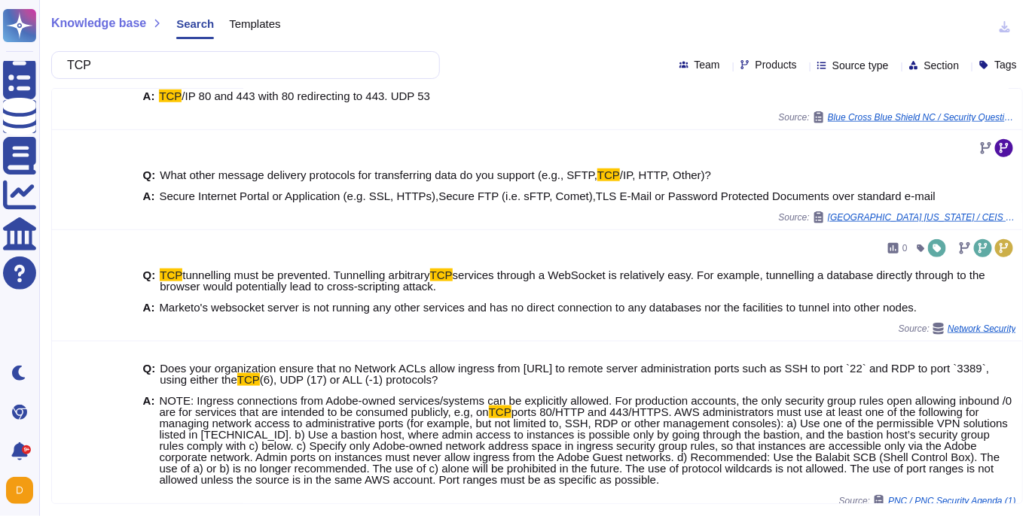
scroll to position [451, 0]
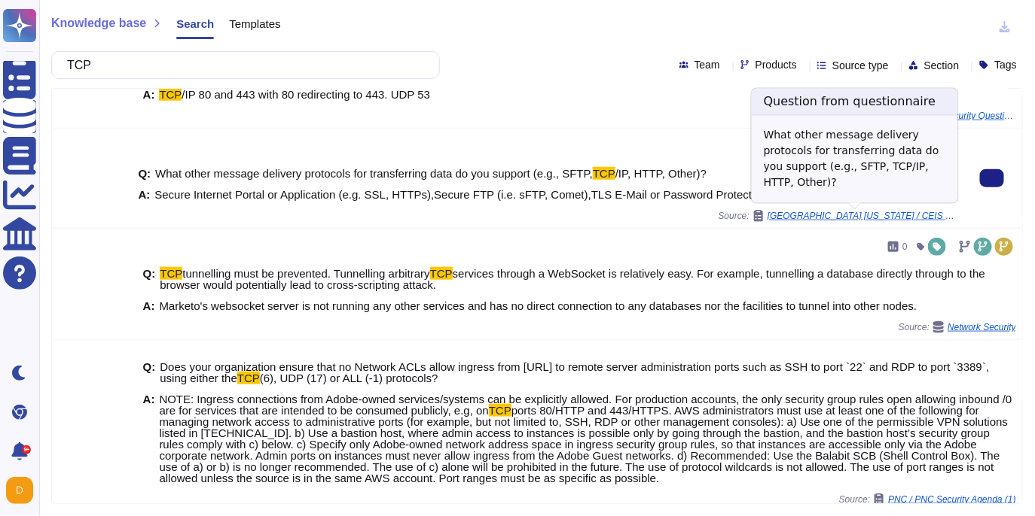
click at [881, 218] on span "[GEOGRAPHIC_DATA] [US_STATE] / CEIS Evaluation Questionnaire Last Updated [DATE]" at bounding box center [861, 216] width 188 height 9
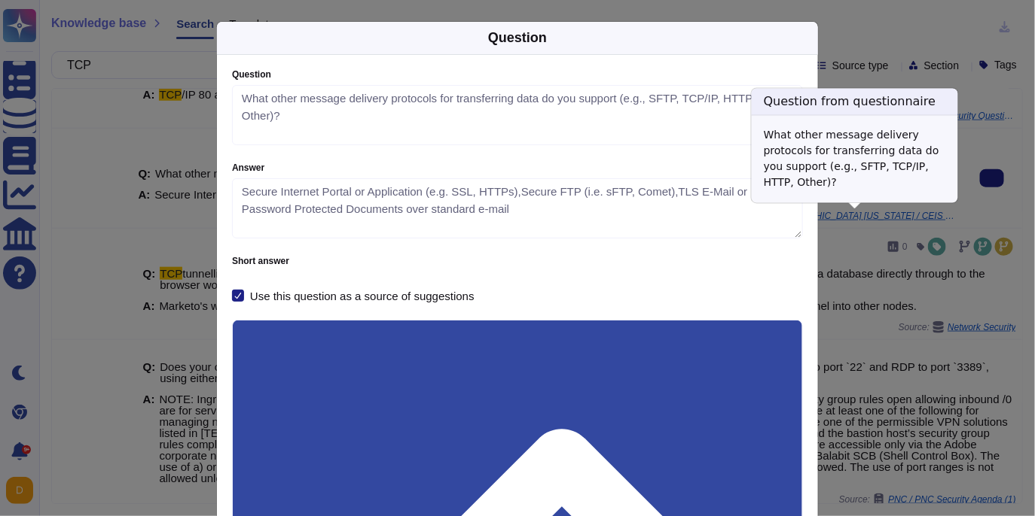
type textarea "What other message delivery protocols for transferring data do you support (e.g…"
type textarea "Secure Internet Portal or Application (e.g. SSL, HTTPs),Secure FTP (i.e. sFTP, …"
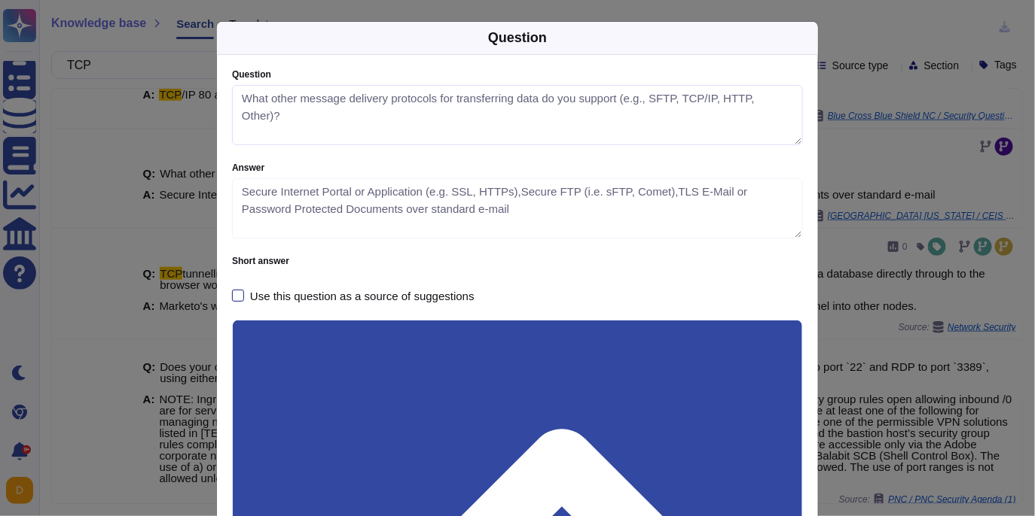
drag, startPoint x: 335, startPoint y: 101, endPoint x: 579, endPoint y: 121, distance: 244.8
click at [579, 121] on textarea "What other message delivery protocols for transferring data do you support (e.g…" at bounding box center [517, 115] width 571 height 60
click at [173, 194] on div "Question Question What other message delivery protocols for transferring data d…" at bounding box center [517, 258] width 1035 height 516
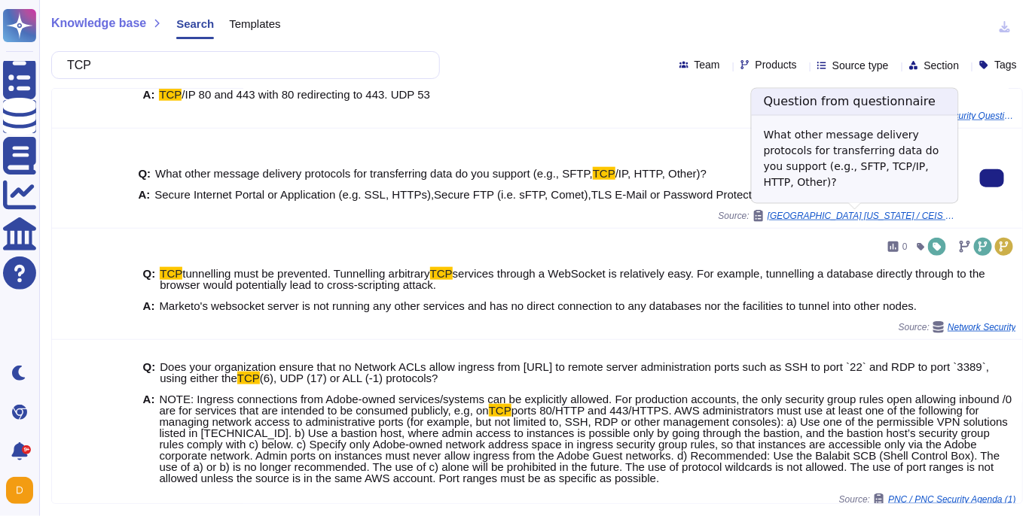
click at [794, 215] on span "[GEOGRAPHIC_DATA] [US_STATE] / CEIS Evaluation Questionnaire Last Updated [DATE]" at bounding box center [861, 216] width 188 height 9
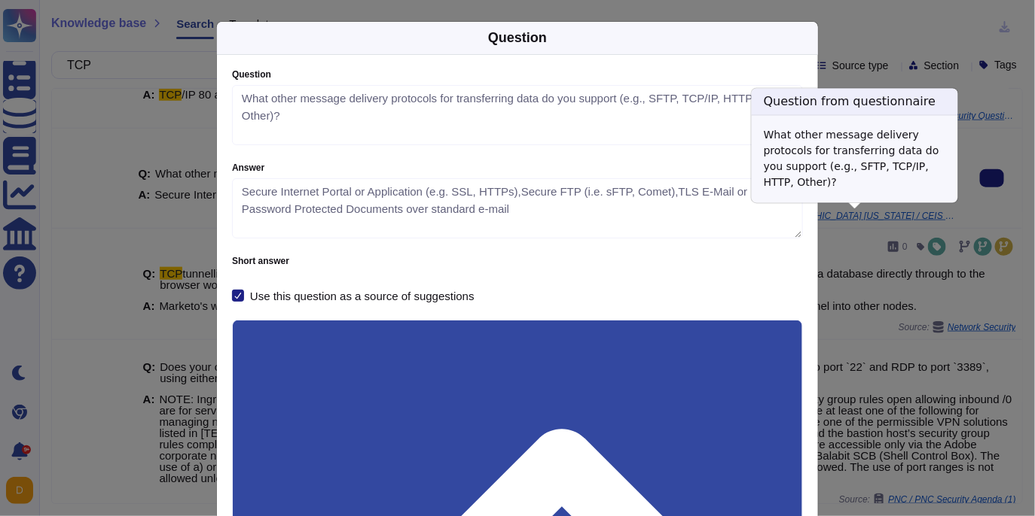
type textarea "What other message delivery protocols for transferring data do you support (e.g…"
type textarea "Secure Internet Portal or Application (e.g. SSL, HTTPs),Secure FTP (i.e. sFTP, …"
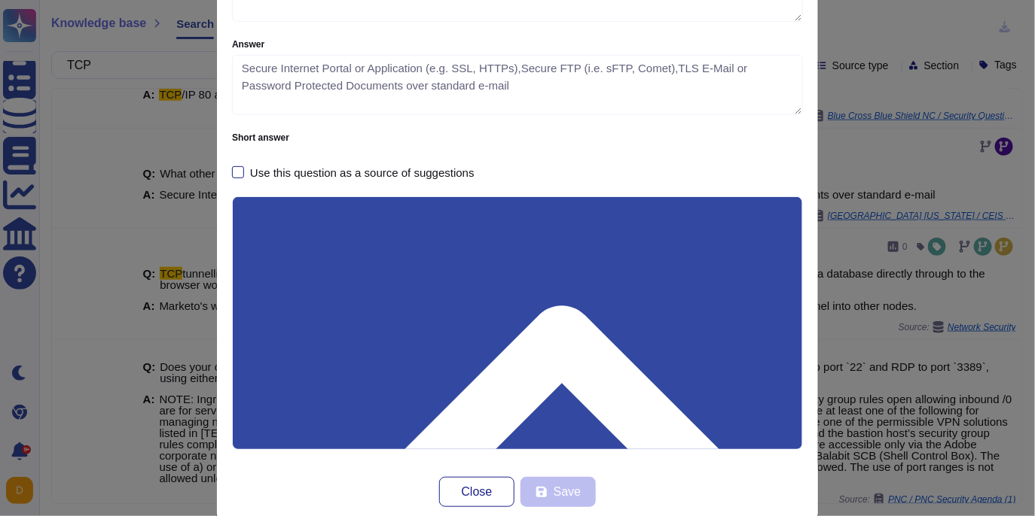
scroll to position [123, 0]
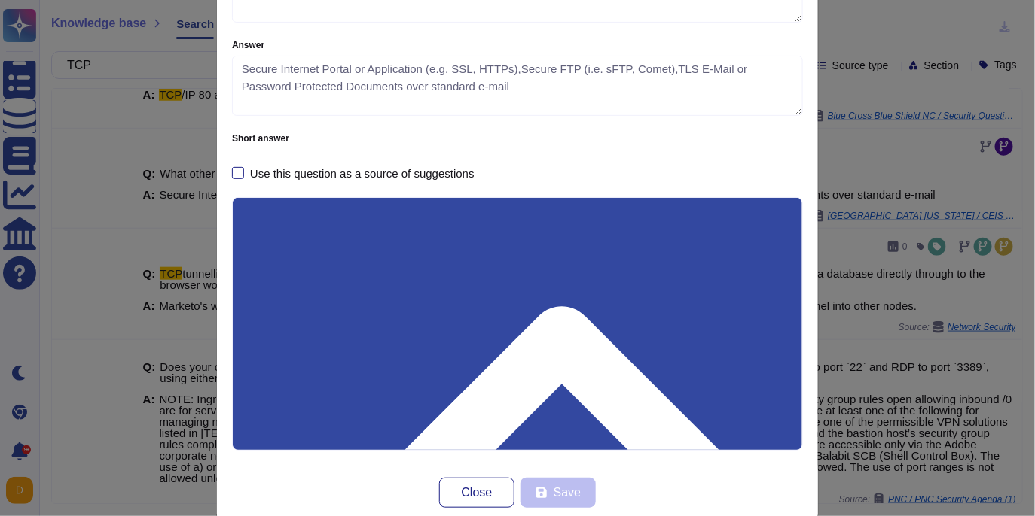
click at [694, 222] on div "Questionnaire info" at bounding box center [517, 467] width 569 height 539
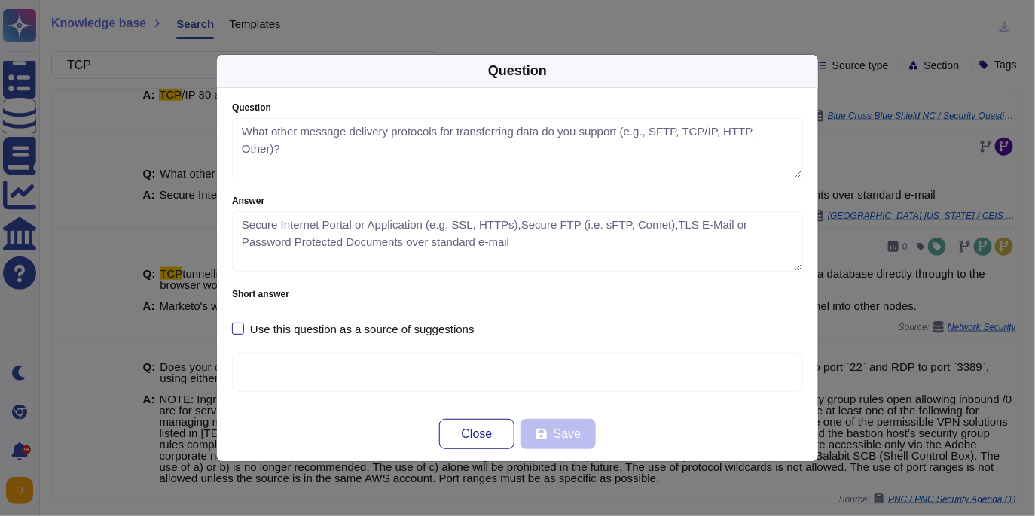
scroll to position [0, 0]
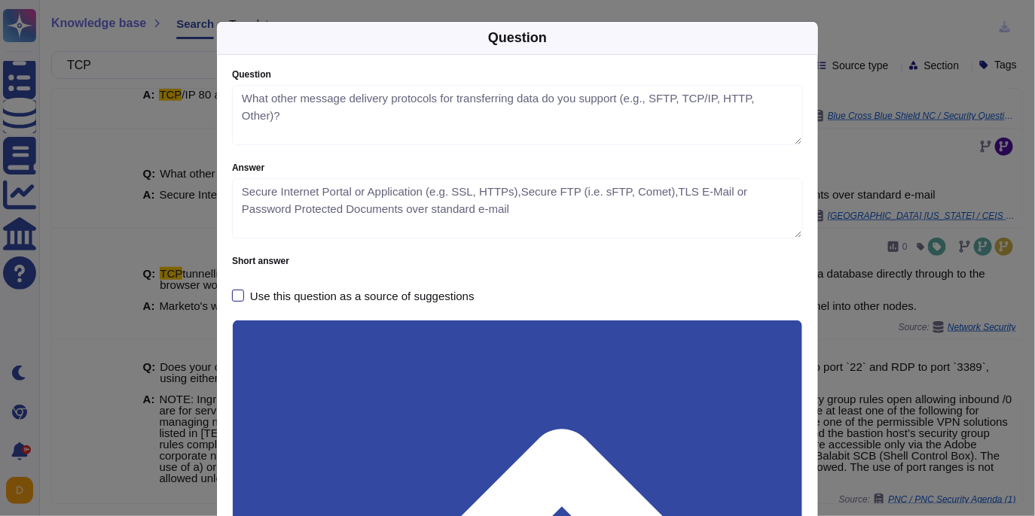
click at [910, 149] on div "Question Question What other message delivery protocols for transferring data d…" at bounding box center [517, 258] width 1035 height 516
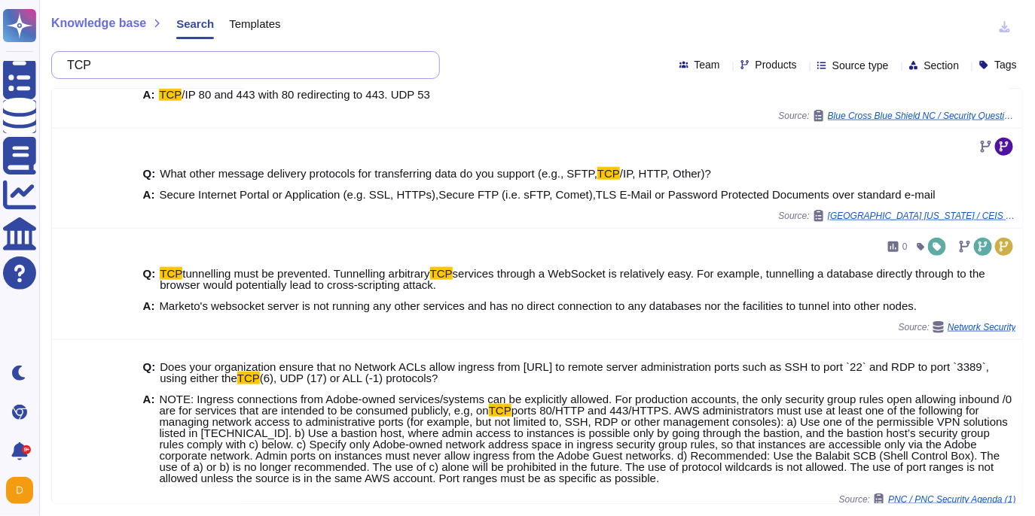
click at [183, 70] on input "TCP" at bounding box center [241, 65] width 364 height 26
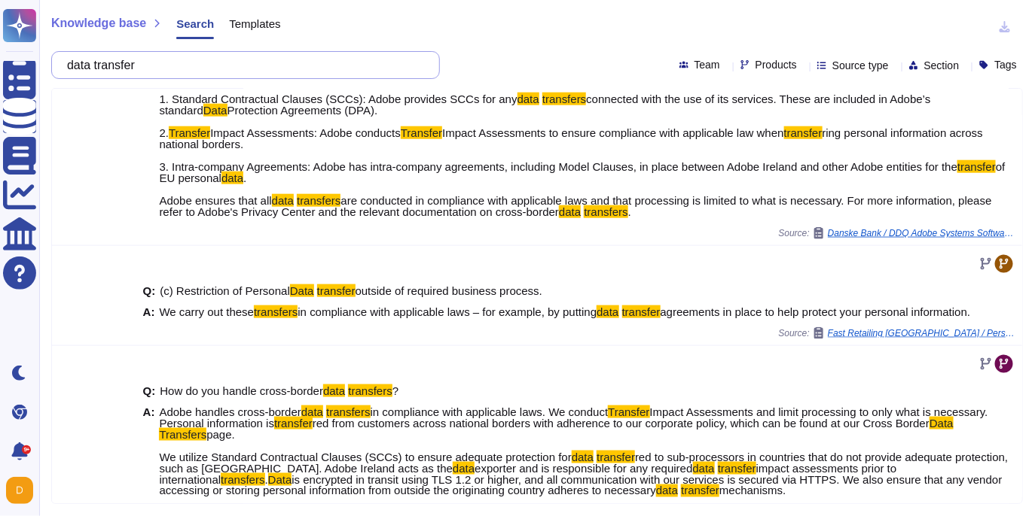
scroll to position [554, 0]
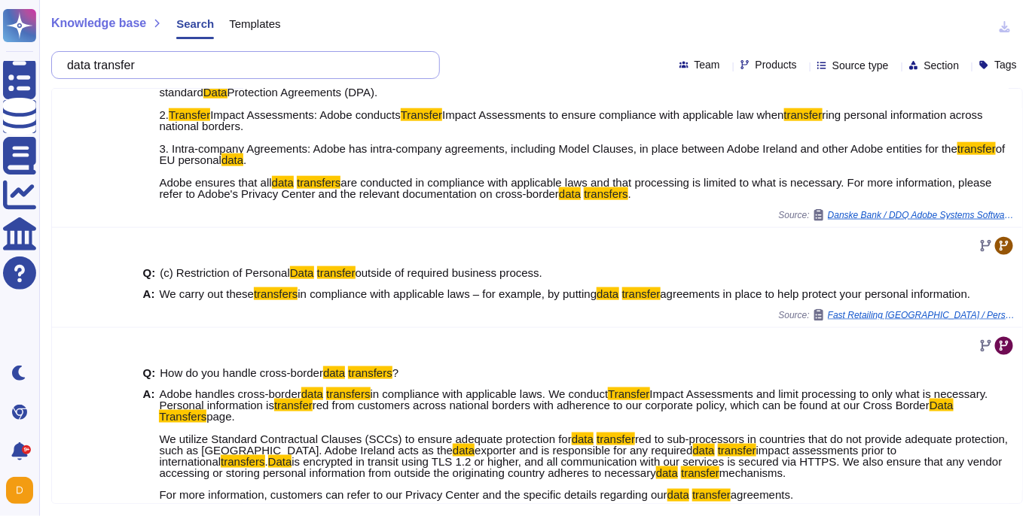
click at [83, 66] on input "data transfer" at bounding box center [241, 65] width 364 height 26
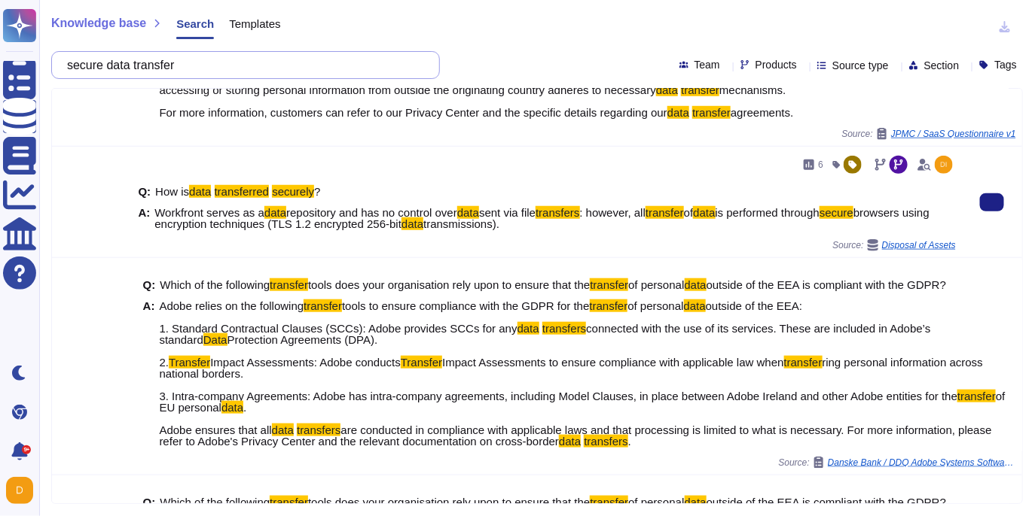
scroll to position [404, 0]
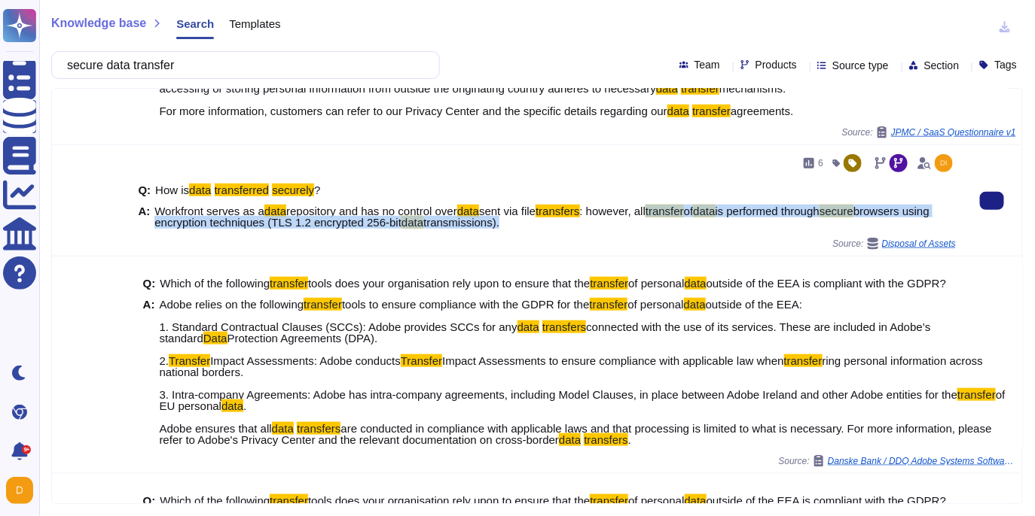
drag, startPoint x: 675, startPoint y: 248, endPoint x: 596, endPoint y: 257, distance: 79.7
click at [596, 228] on span "Workfront serves as a data repository and has no control over data sent via fil…" at bounding box center [554, 217] width 801 height 23
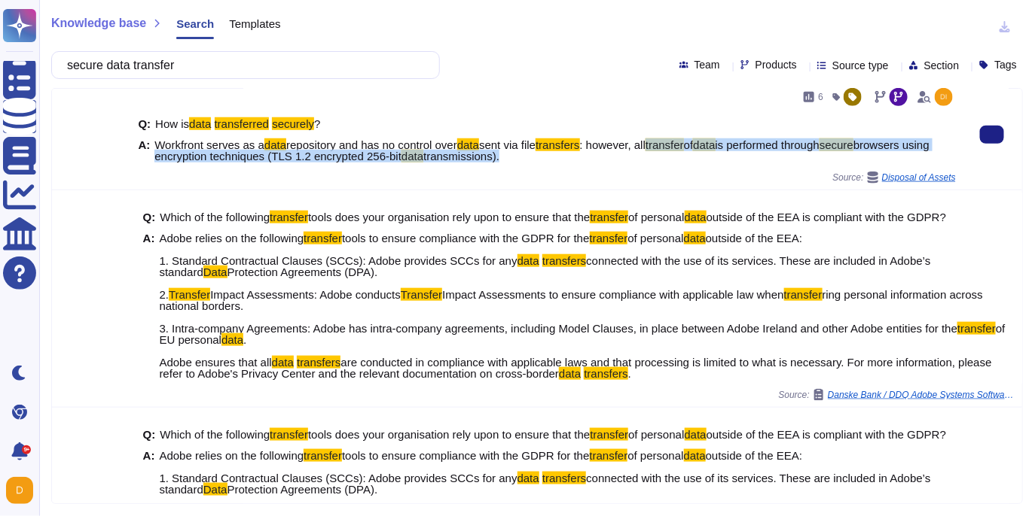
scroll to position [468, 0]
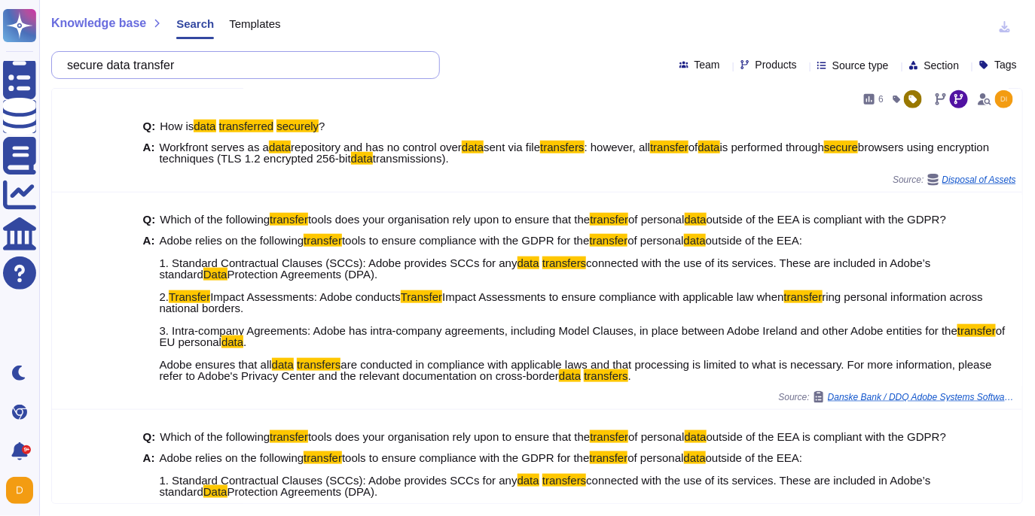
drag, startPoint x: 201, startPoint y: 63, endPoint x: 56, endPoint y: 63, distance: 145.3
click at [56, 63] on div "secure data transfer" at bounding box center [245, 65] width 389 height 28
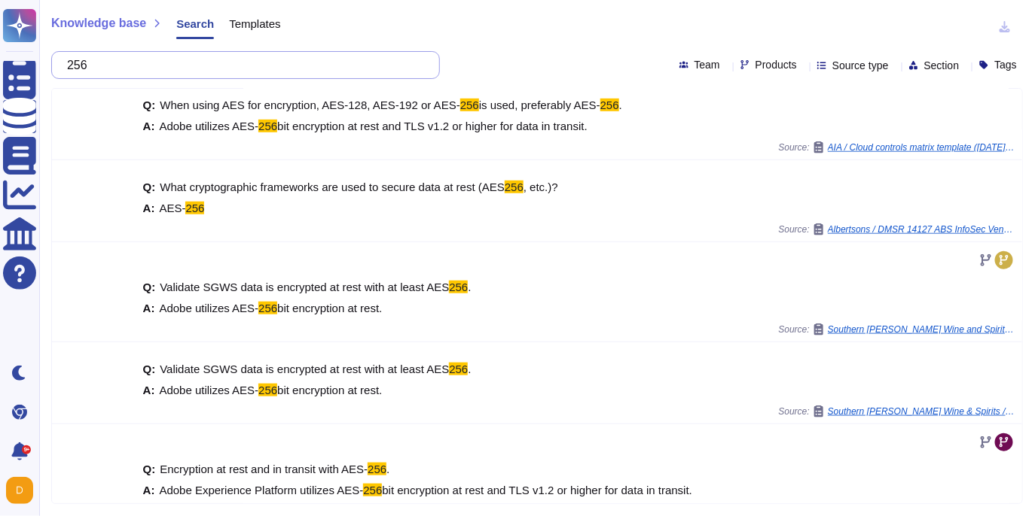
scroll to position [407, 0]
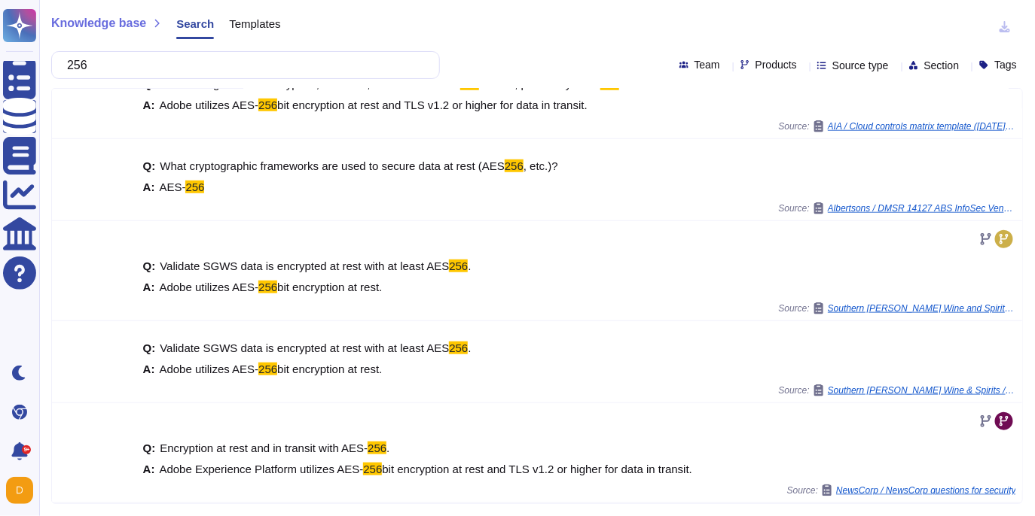
type input "256"
